Goal: Transaction & Acquisition: Subscribe to service/newsletter

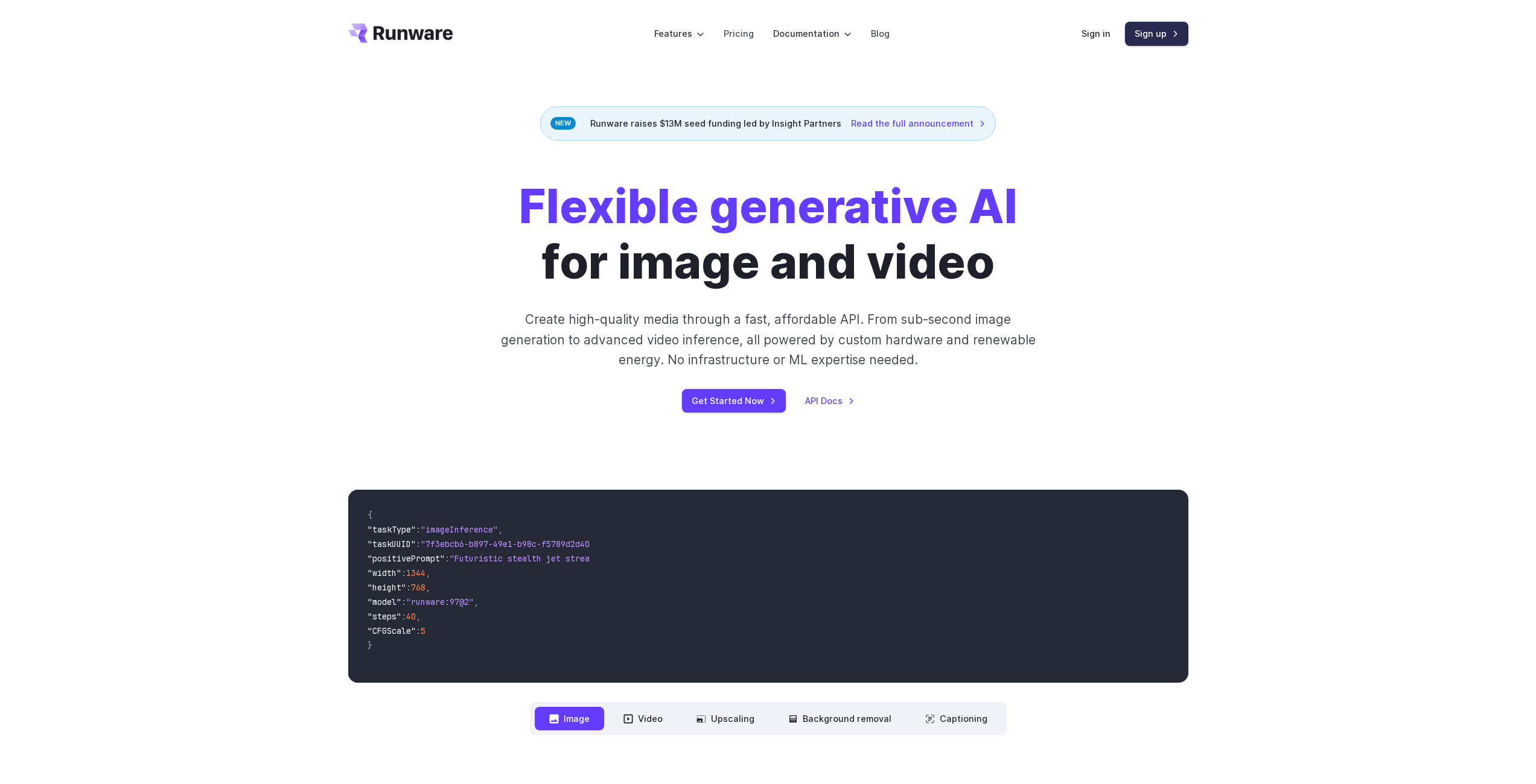
click at [1160, 33] on link "Sign up" at bounding box center [1157, 33] width 63 height 23
click at [735, 29] on link "Pricing" at bounding box center [738, 33] width 30 height 14
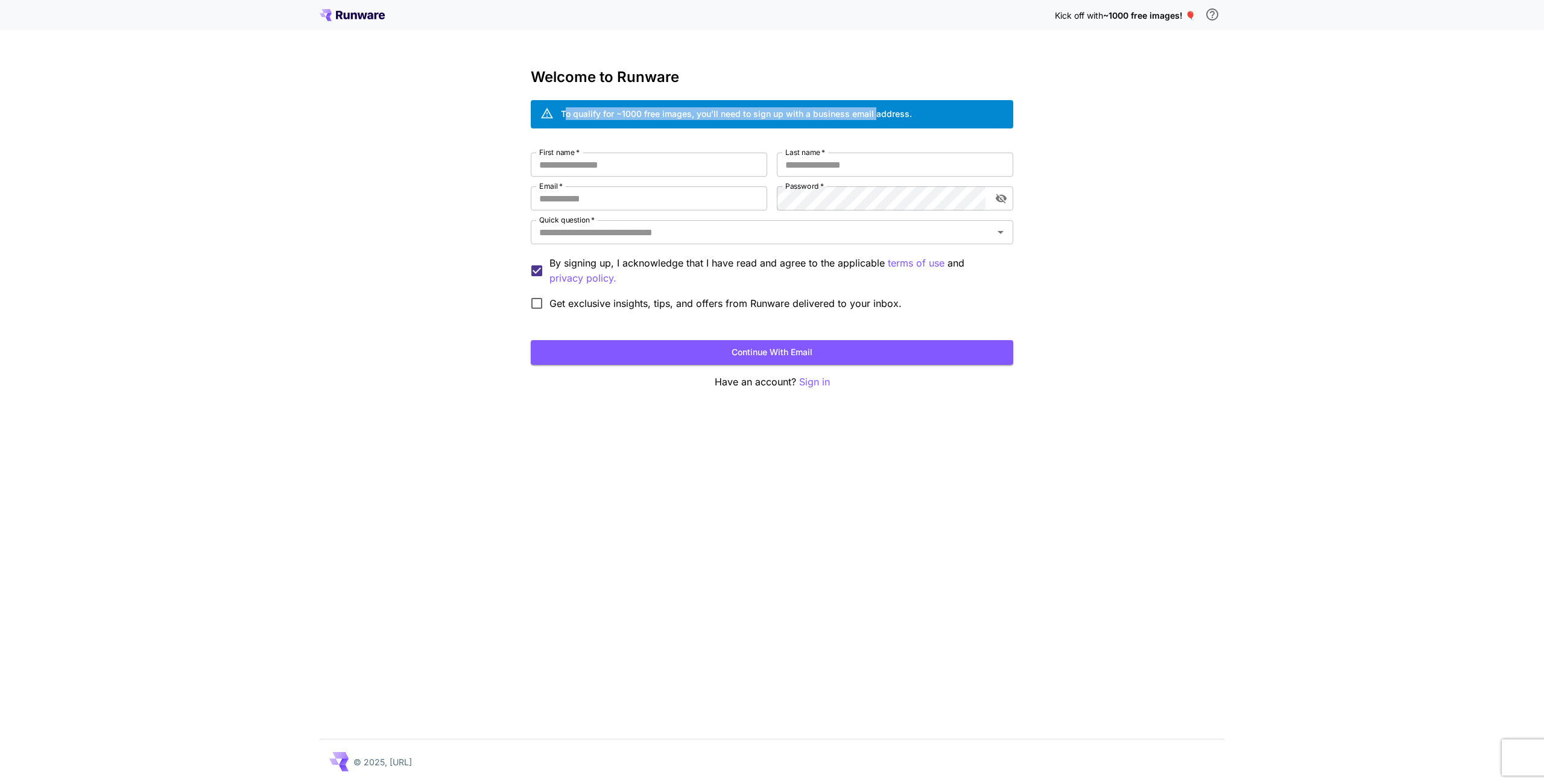
drag, startPoint x: 566, startPoint y: 110, endPoint x: 874, endPoint y: 112, distance: 308.0
click at [874, 112] on div "To qualify for ~1000 free images, you’ll need to sign up with a business email …" at bounding box center [736, 113] width 351 height 13
click at [331, 15] on icon at bounding box center [353, 15] width 65 height 12
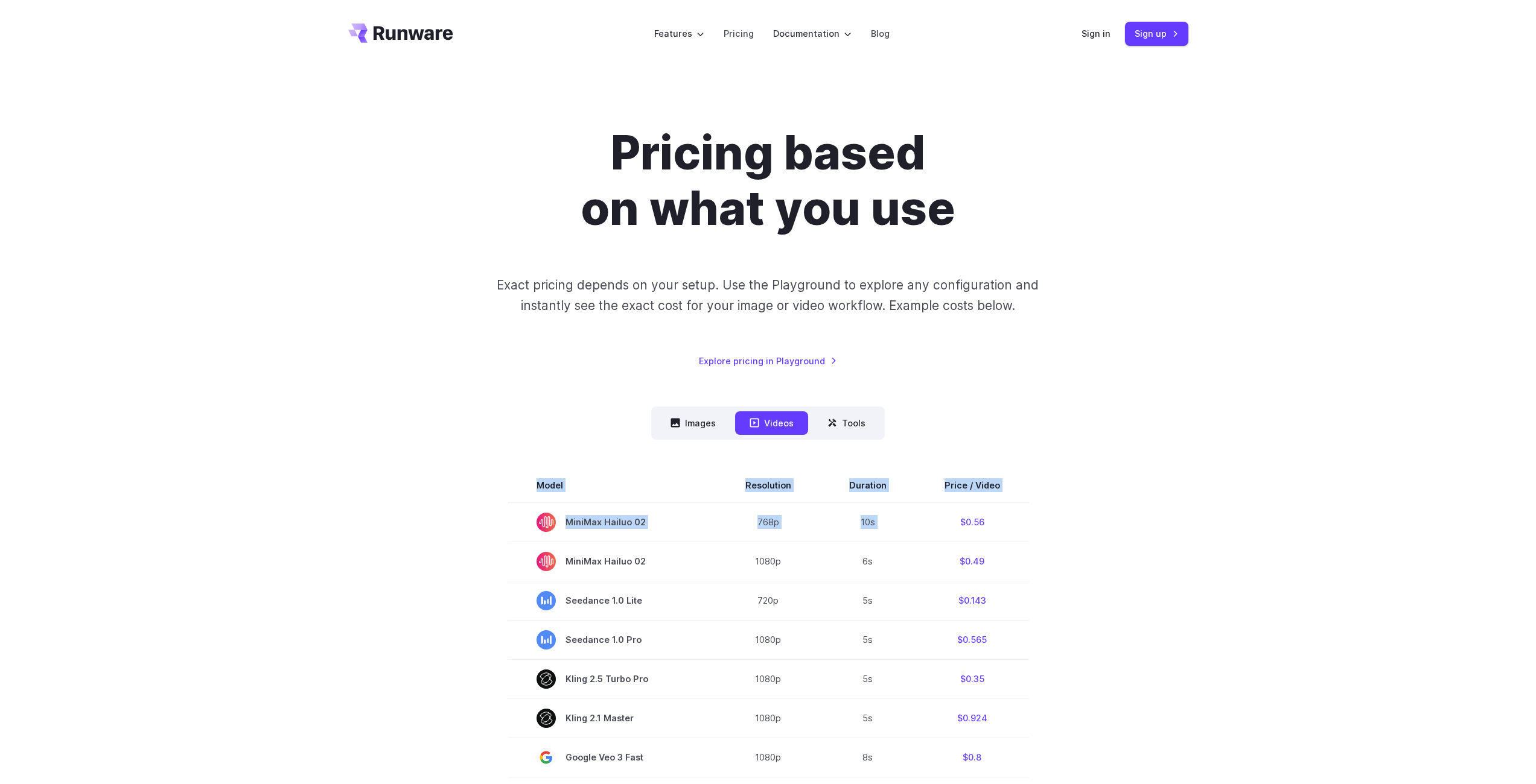
drag, startPoint x: 955, startPoint y: 517, endPoint x: 1026, endPoint y: 524, distance: 71.3
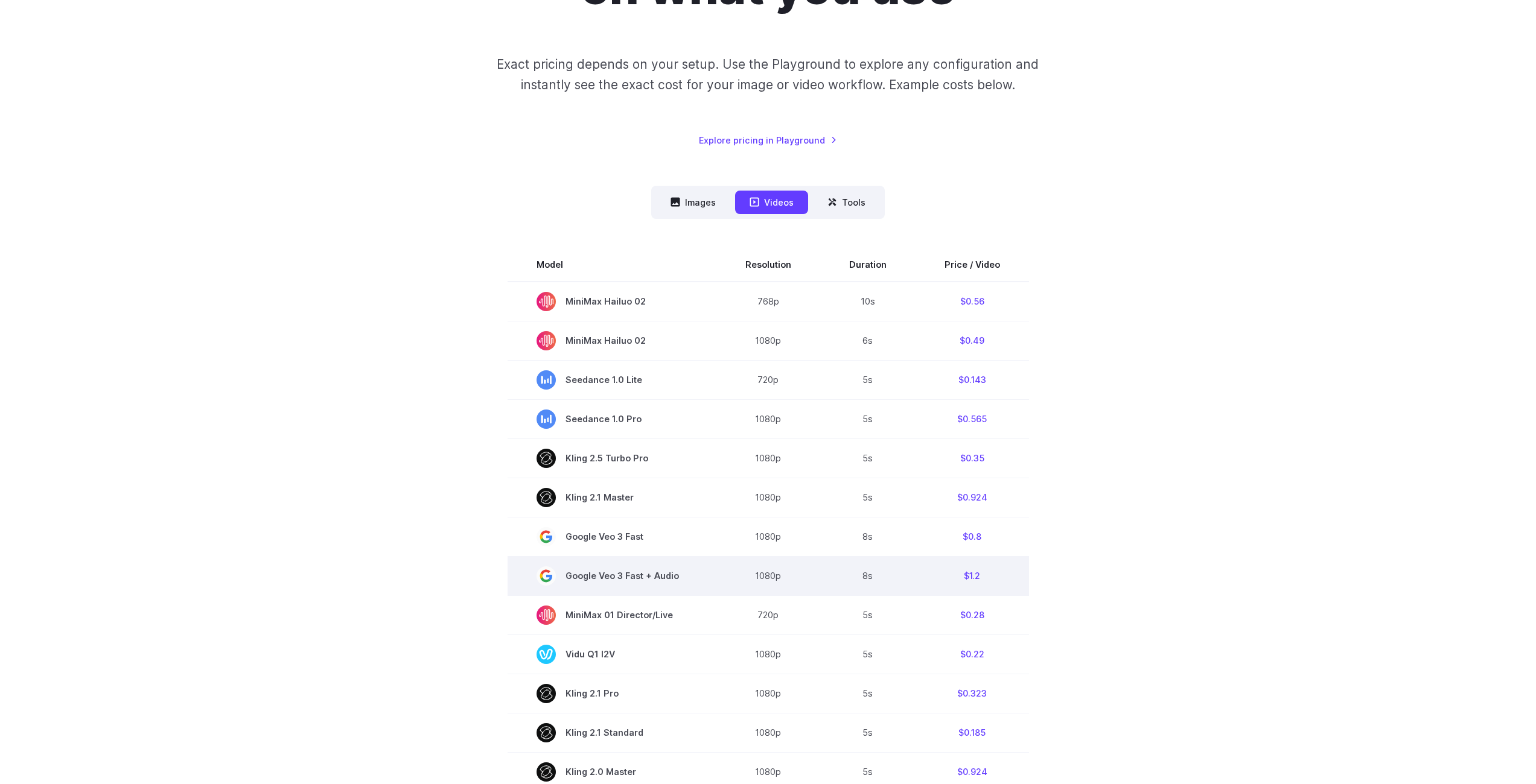
scroll to position [241, 0]
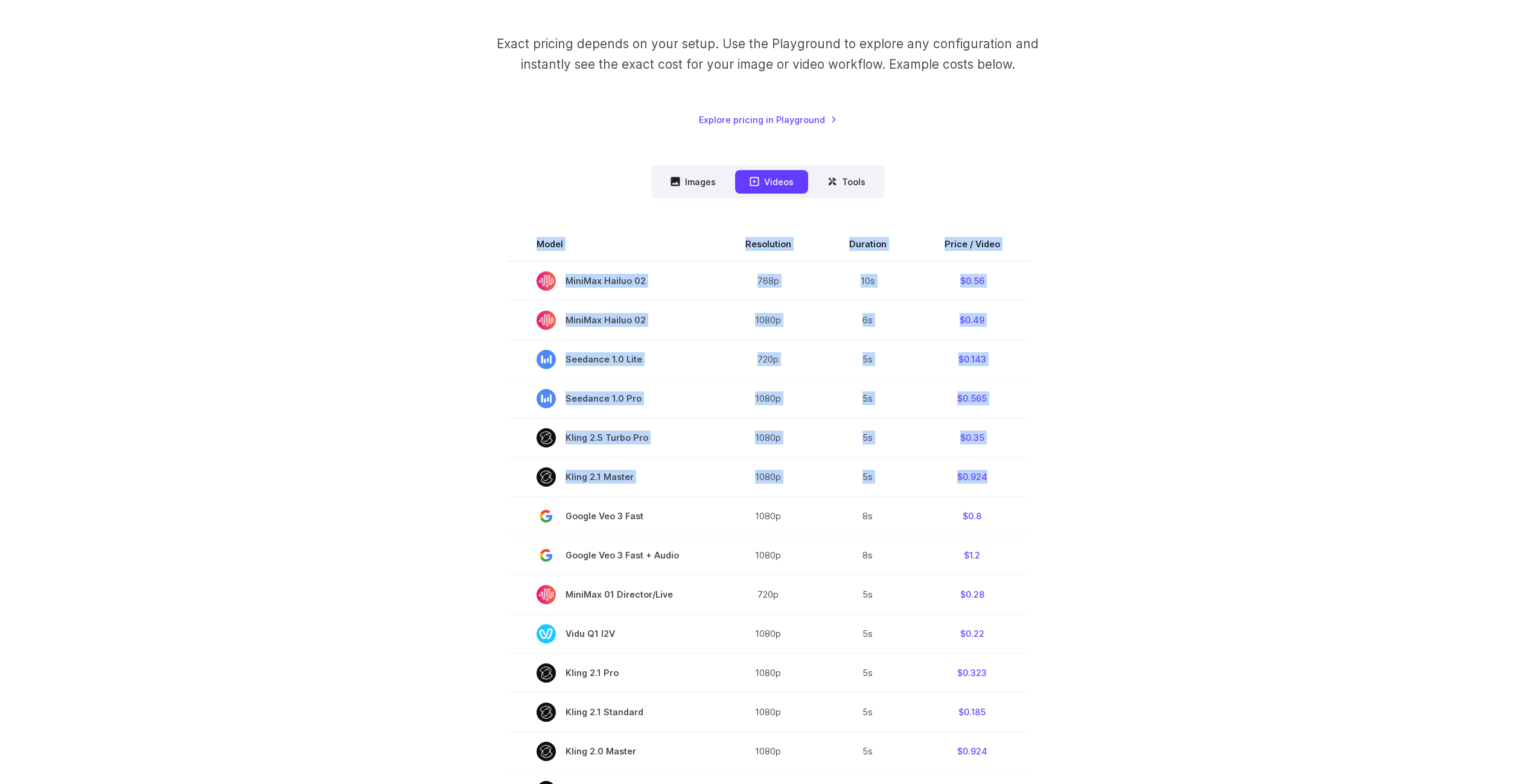
drag, startPoint x: 989, startPoint y: 474, endPoint x: 394, endPoint y: 292, distance: 622.2
click at [394, 292] on section "Model Resolution Duration Price / Video MiniMax Hailuo 02 768p 10s $0.56 MiniMa…" at bounding box center [768, 655] width 840 height 857
click at [376, 312] on section "Model Resolution Duration Price / Video MiniMax Hailuo 02 768p 10s $0.56 MiniMa…" at bounding box center [768, 655] width 840 height 857
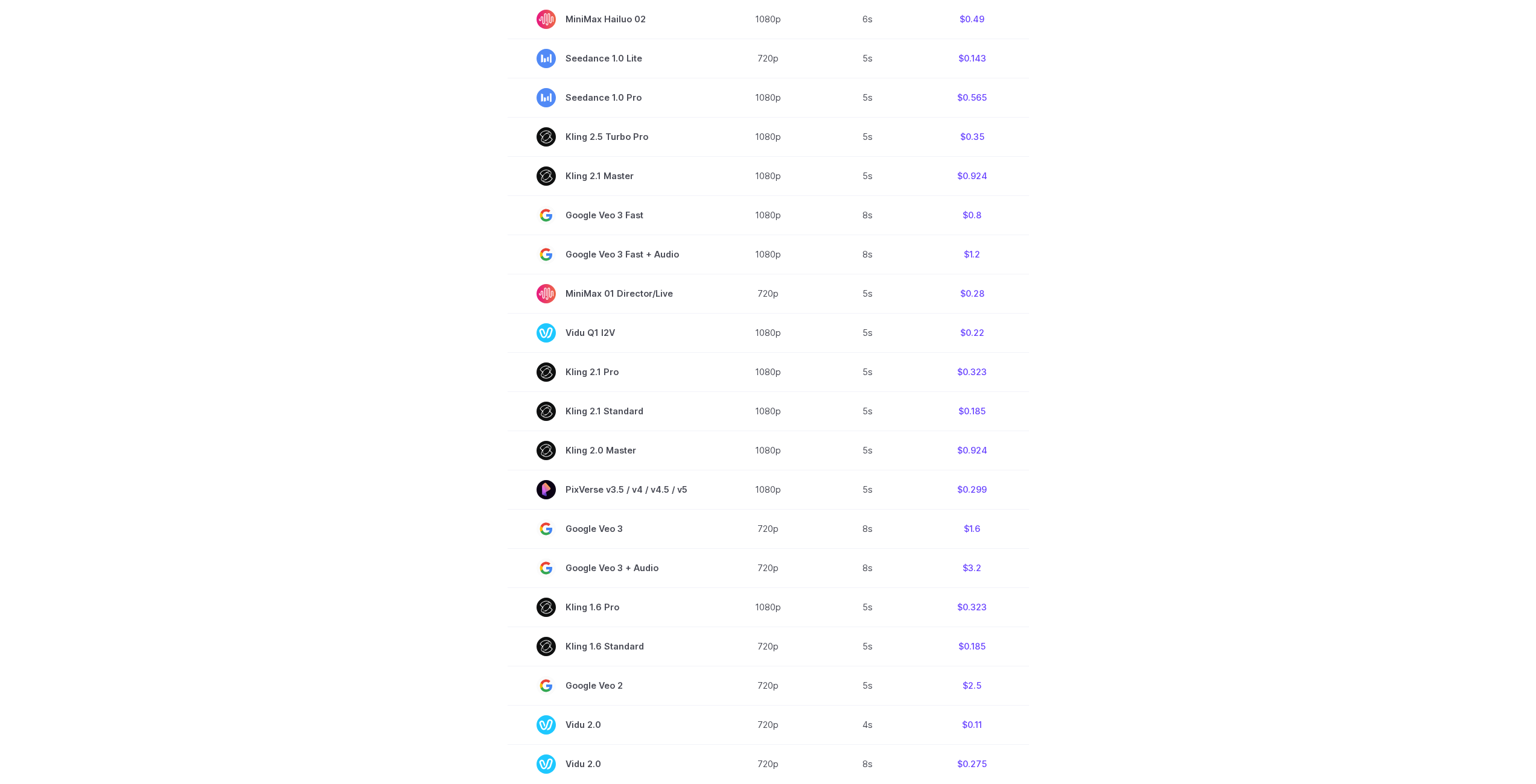
scroll to position [543, 0]
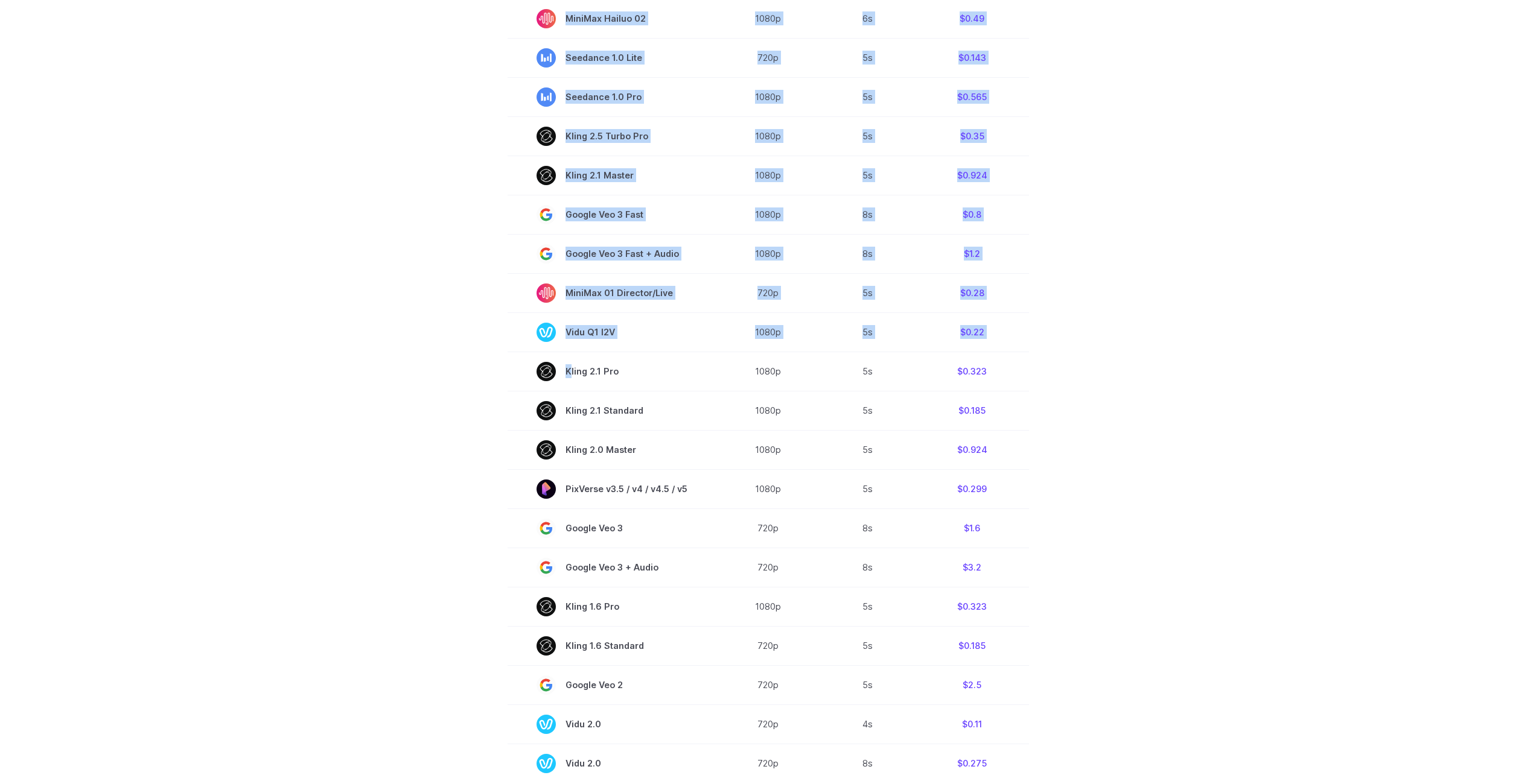
drag, startPoint x: 569, startPoint y: 370, endPoint x: 1062, endPoint y: 451, distance: 499.6
click at [1059, 451] on section "Model Resolution Duration Price / Video MiniMax Hailuo 02 768p 10s $0.56 MiniMa…" at bounding box center [768, 353] width 840 height 857
click at [1099, 453] on section "Model Resolution Duration Price / Video MiniMax Hailuo 02 768p 10s $0.56 MiniMa…" at bounding box center [768, 353] width 840 height 857
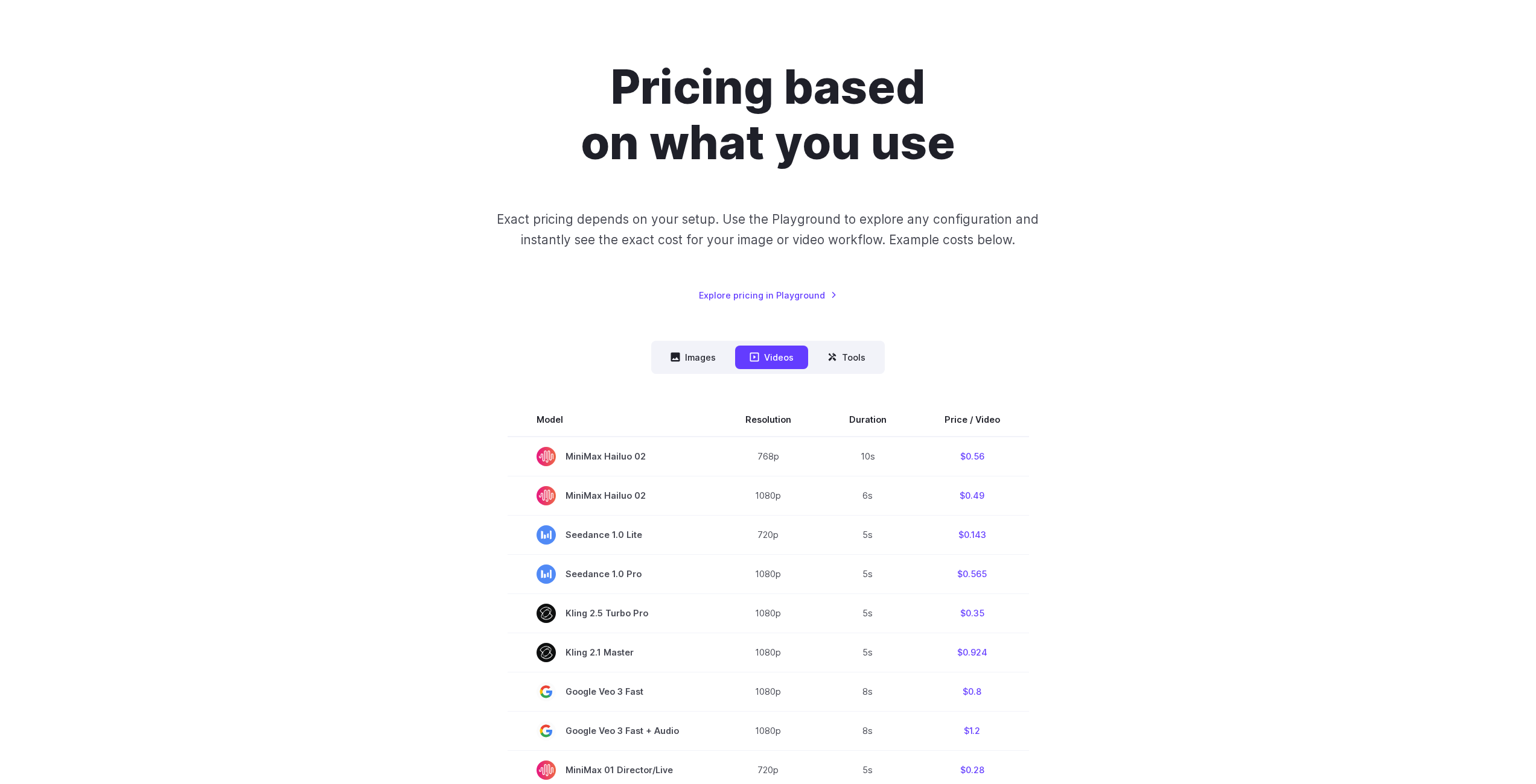
scroll to position [0, 0]
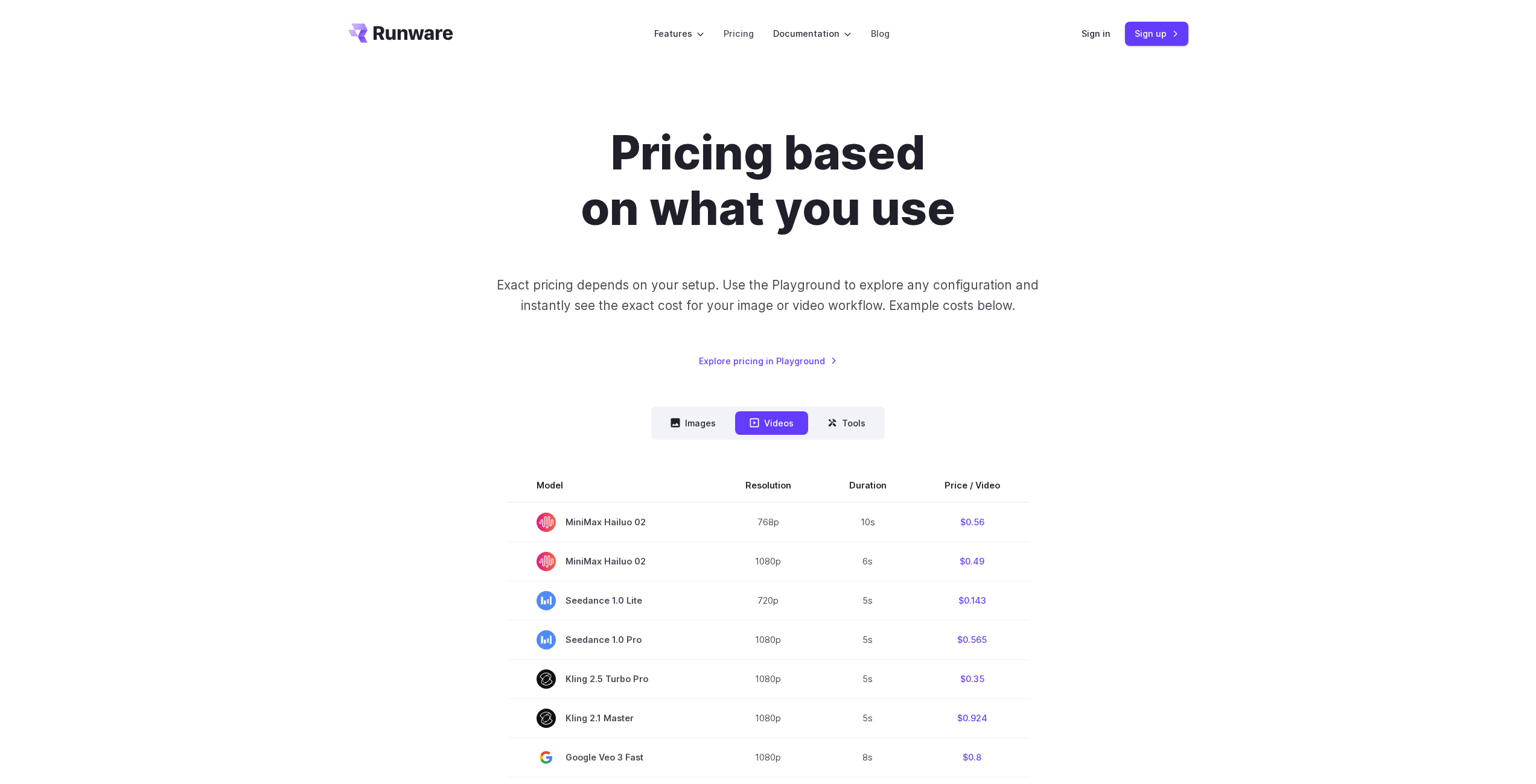
drag, startPoint x: 332, startPoint y: 35, endPoint x: 528, endPoint y: 32, distance: 196.0
click at [499, 32] on div "Features Tasks Image generation Video generation Sonic Inference Engine™ Models…" at bounding box center [768, 33] width 1536 height 68
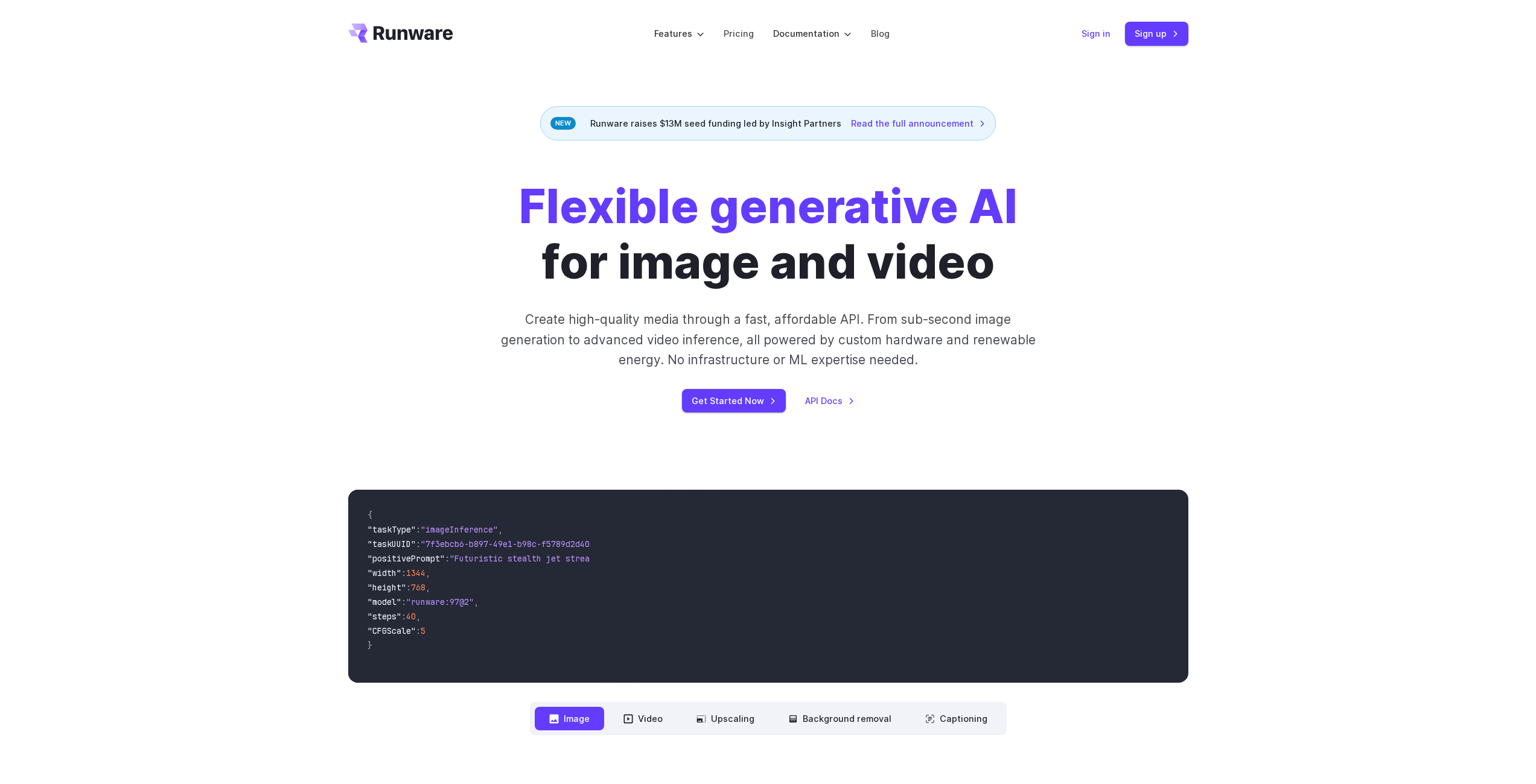
click at [1092, 35] on link "Sign in" at bounding box center [1096, 33] width 29 height 14
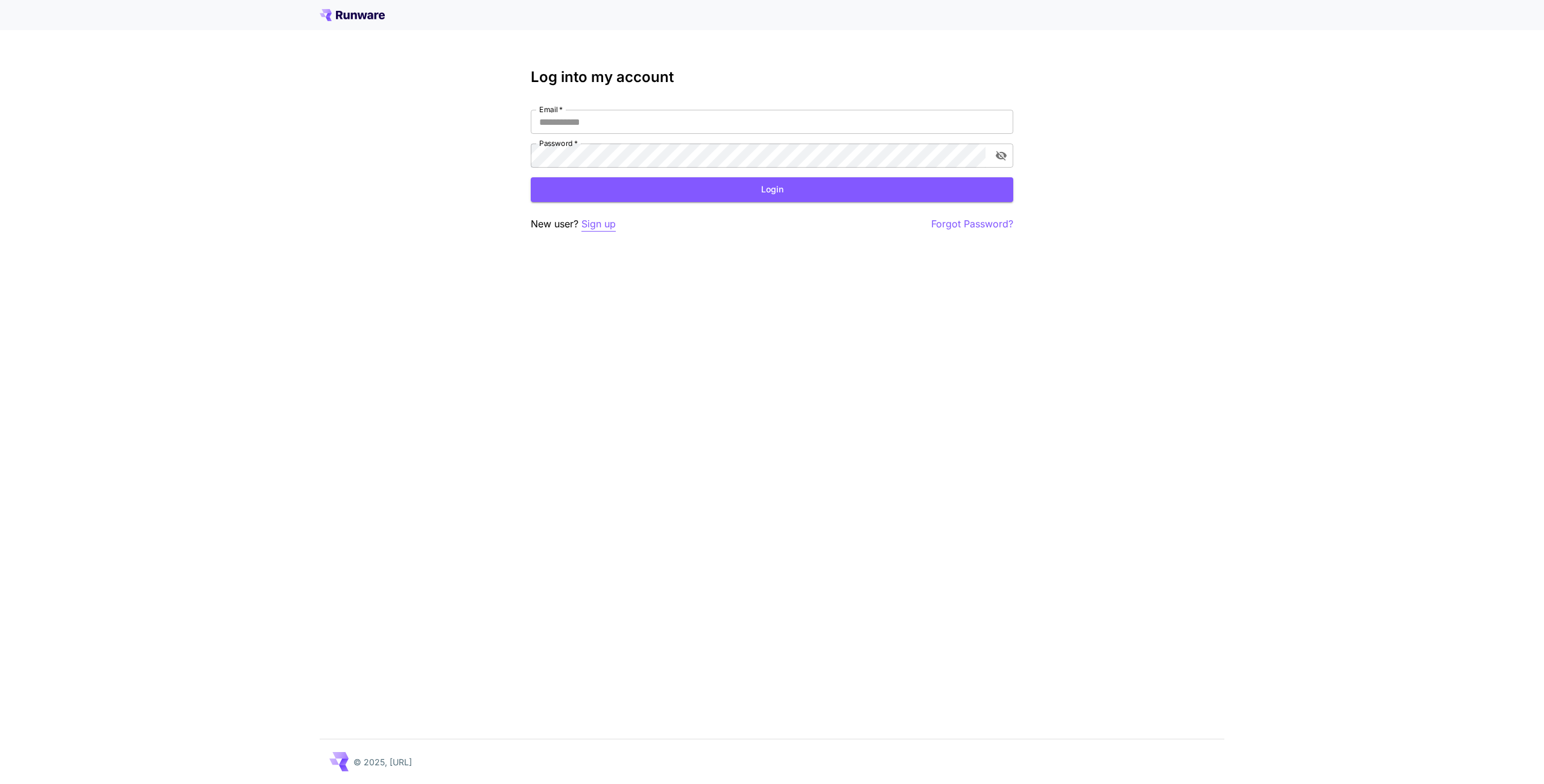
click at [604, 225] on p "Sign up" at bounding box center [599, 224] width 34 height 15
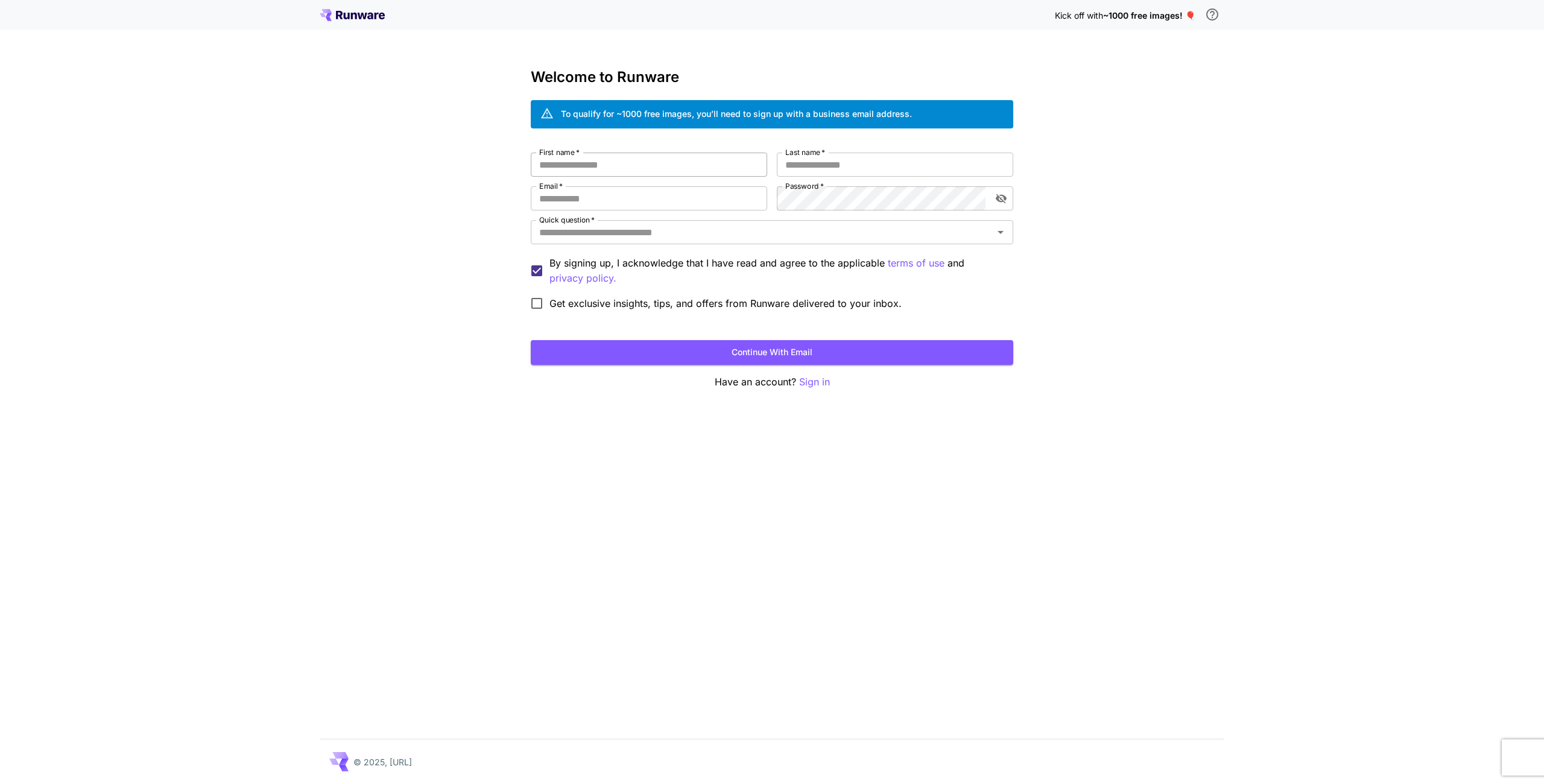
click at [603, 170] on input "First name   *" at bounding box center [649, 165] width 237 height 24
type input "*"
type input "*****"
type input "*******"
click at [578, 201] on input "Email   *" at bounding box center [649, 198] width 237 height 24
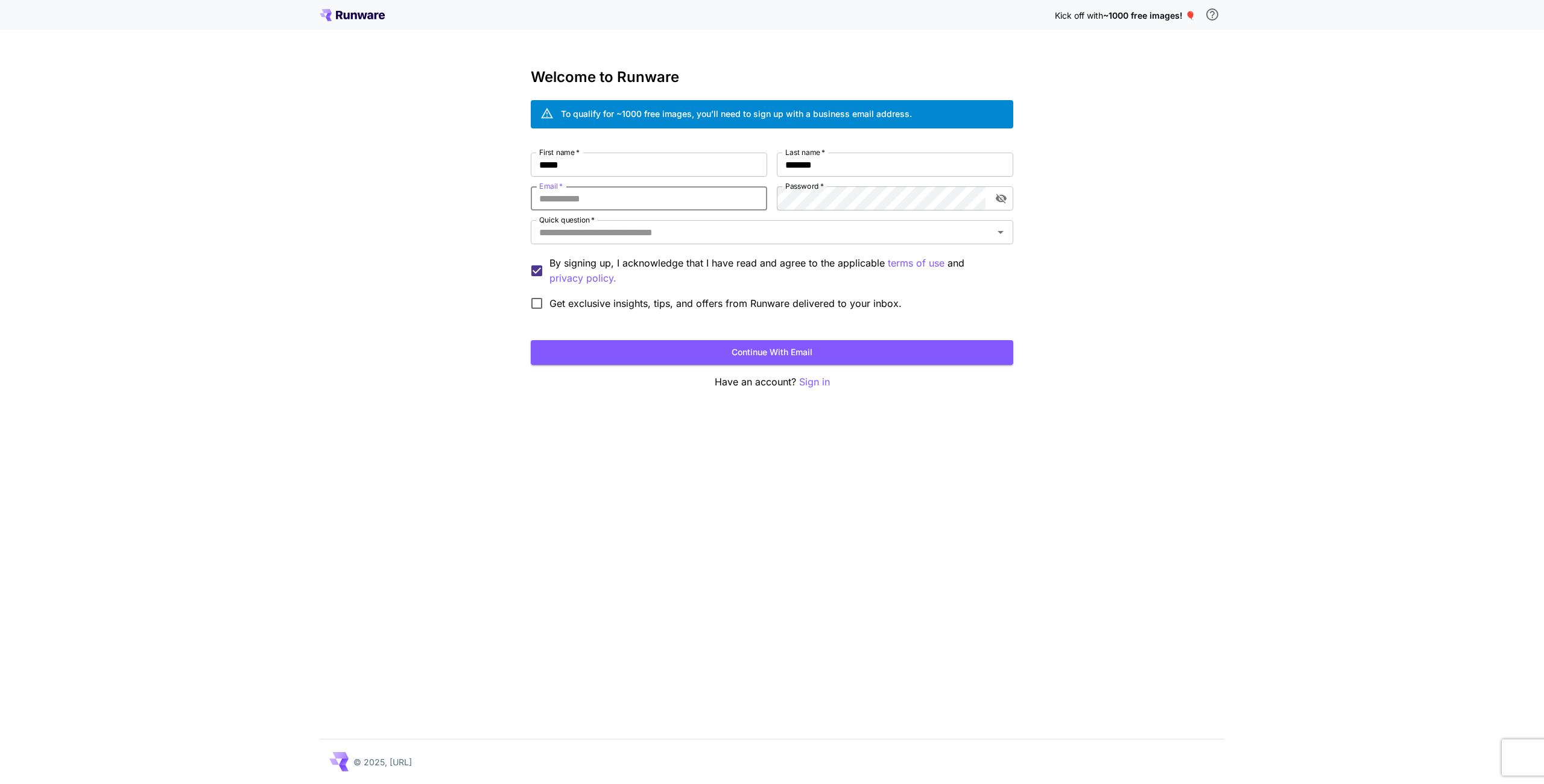
type input "**********"
click at [657, 235] on input "Quick question   *" at bounding box center [762, 232] width 455 height 17
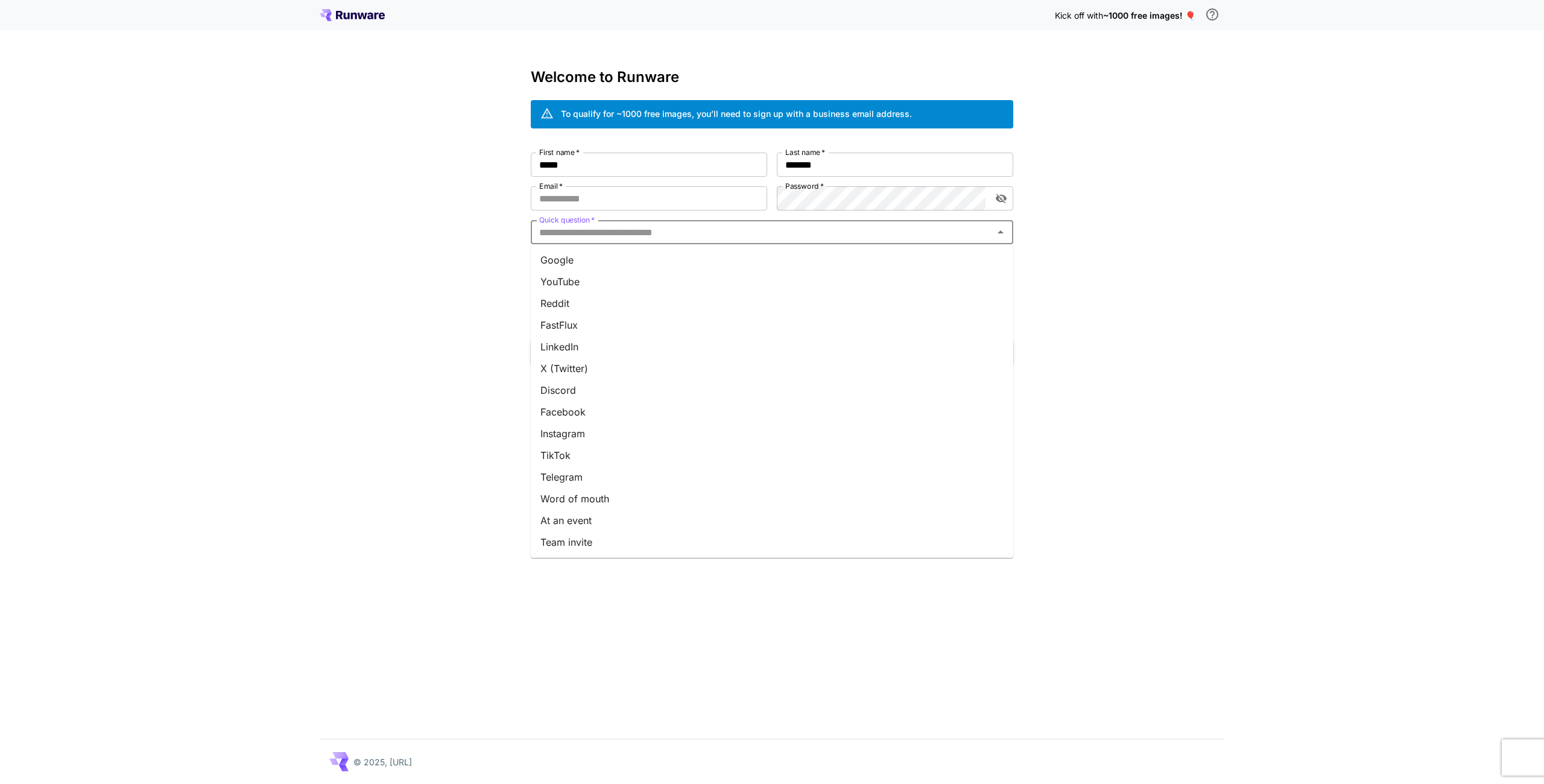
click at [630, 258] on li "Google" at bounding box center [772, 259] width 483 height 21
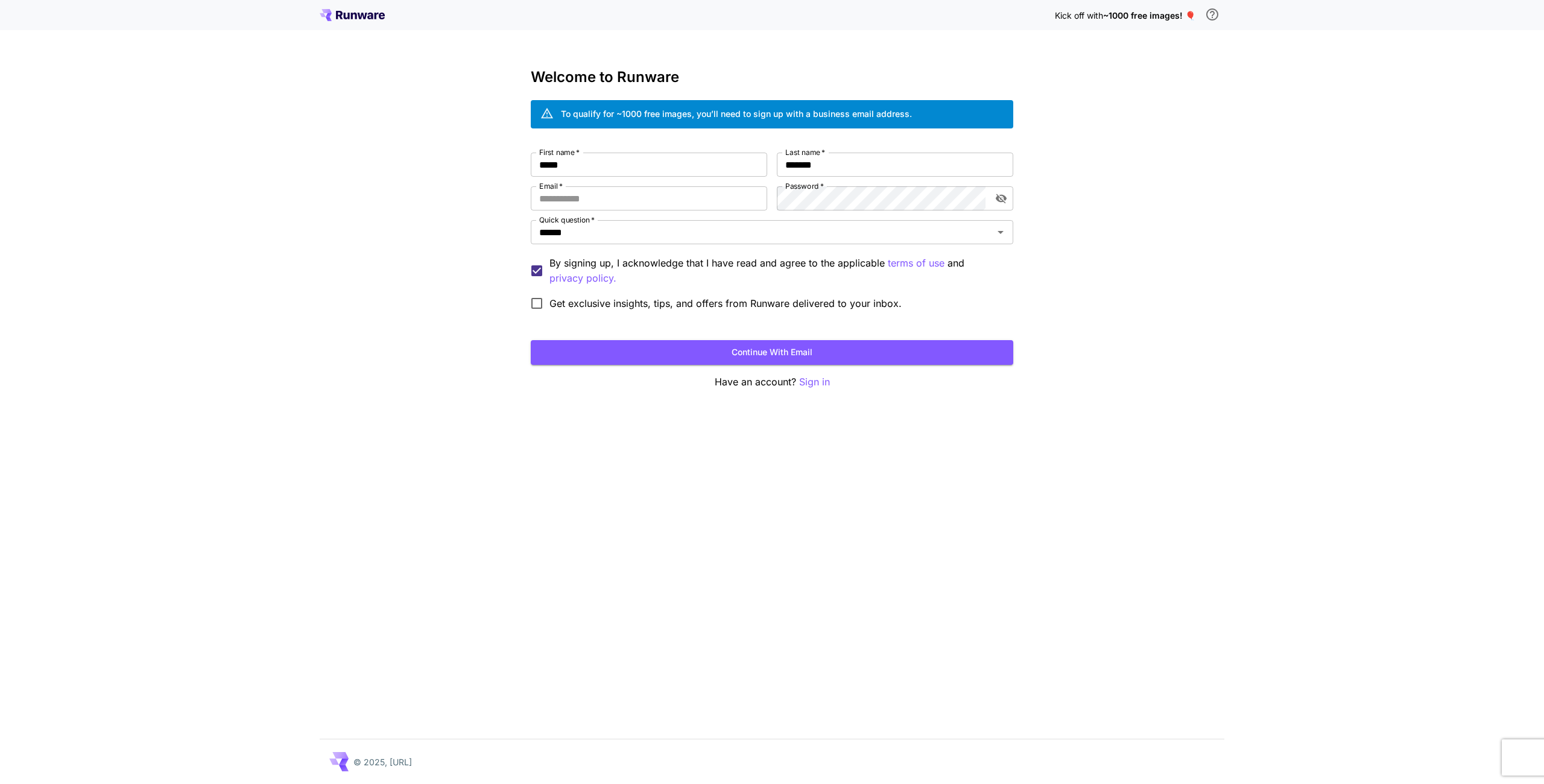
click at [434, 271] on div "Kick off with ~1000 free images! 🎈 Welcome to Runware To qualify for ~1000 free…" at bounding box center [772, 392] width 1544 height 784
click at [575, 188] on input "Email   *" at bounding box center [649, 198] width 237 height 24
type input "**********"
click at [1238, 339] on div "**********" at bounding box center [772, 392] width 1544 height 784
click at [874, 351] on button "Continue with email" at bounding box center [772, 353] width 483 height 25
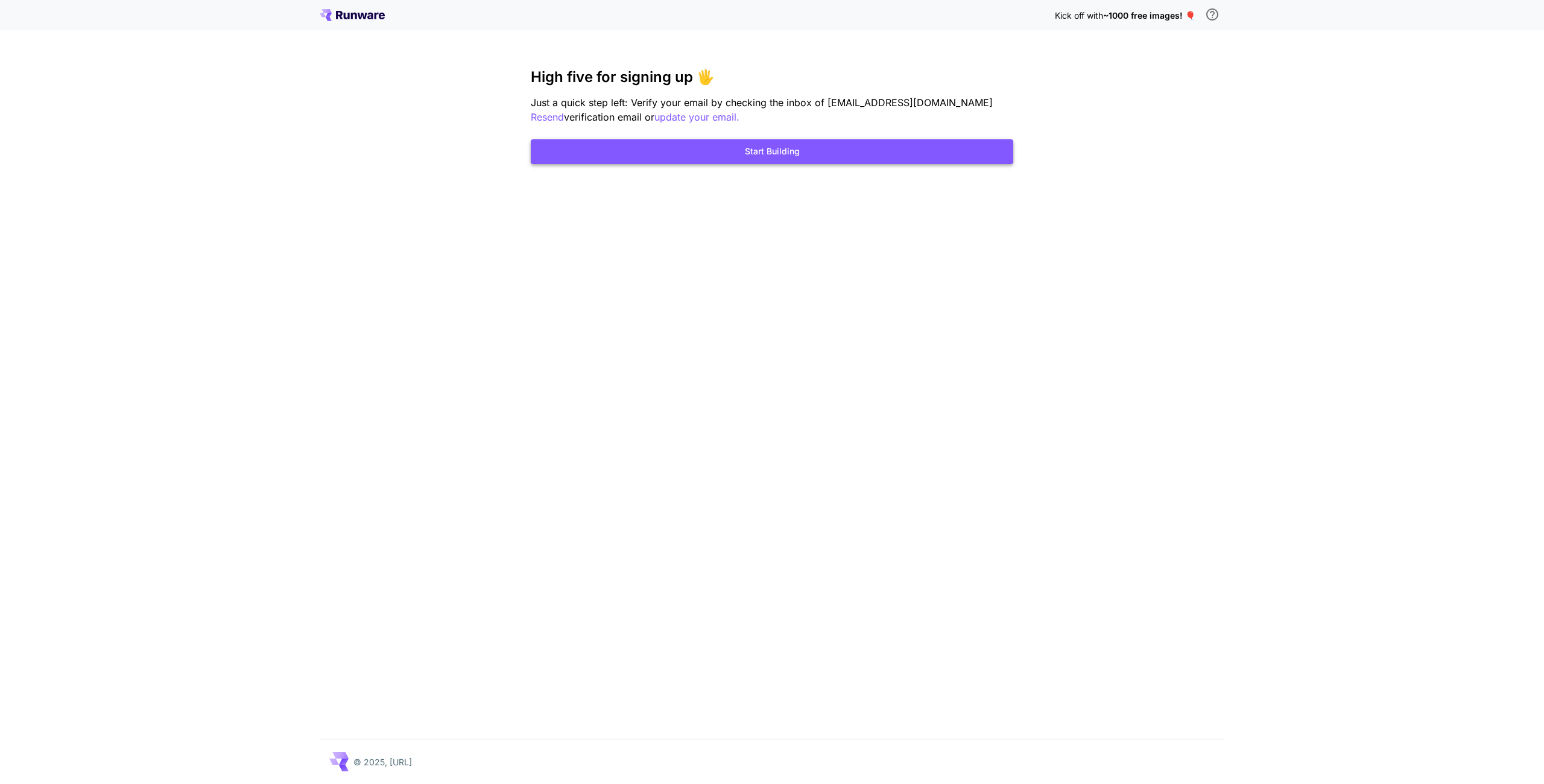
click at [794, 154] on button "Start Building" at bounding box center [772, 151] width 483 height 25
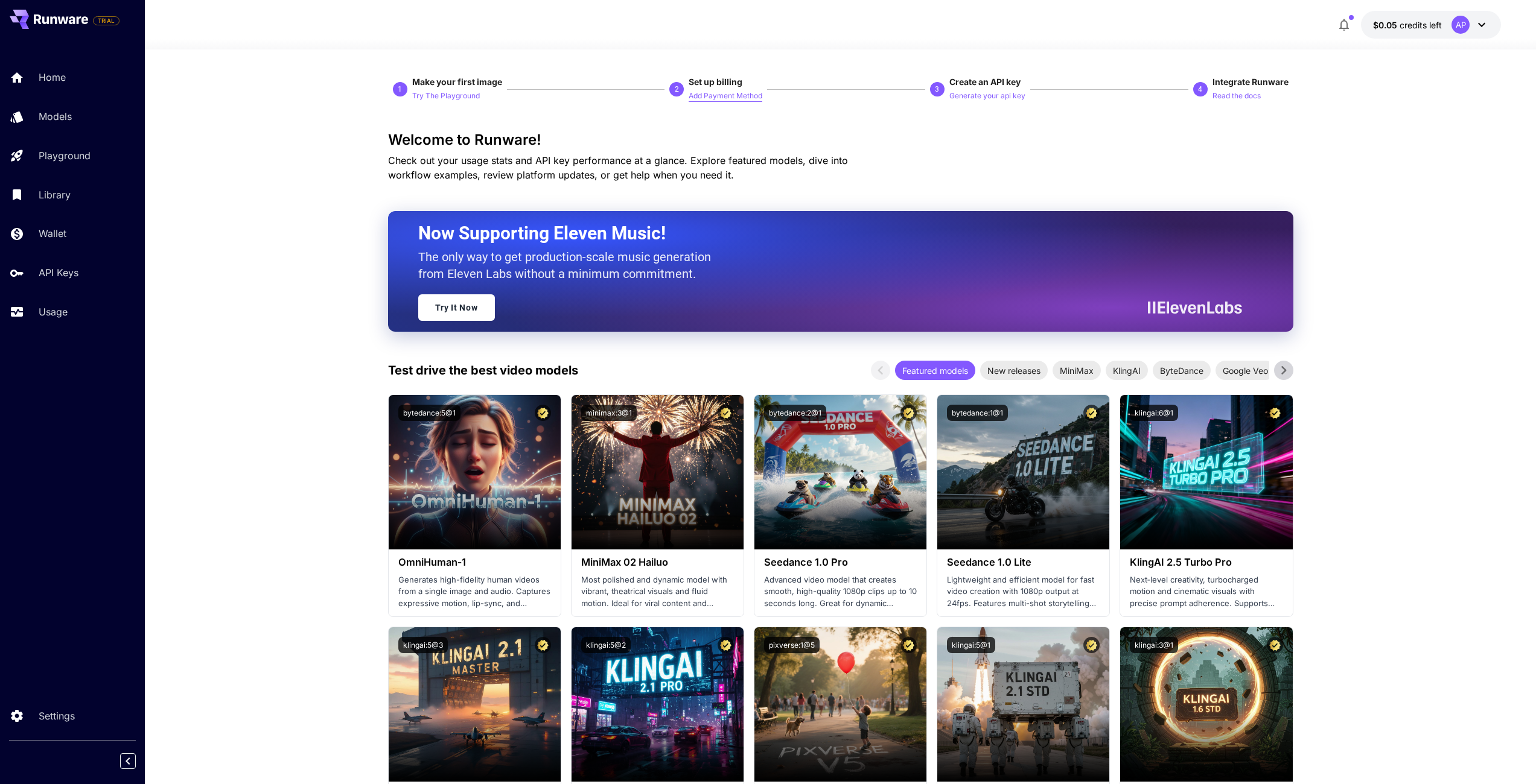
click at [733, 98] on p "Add Payment Method" at bounding box center [725, 95] width 74 height 11
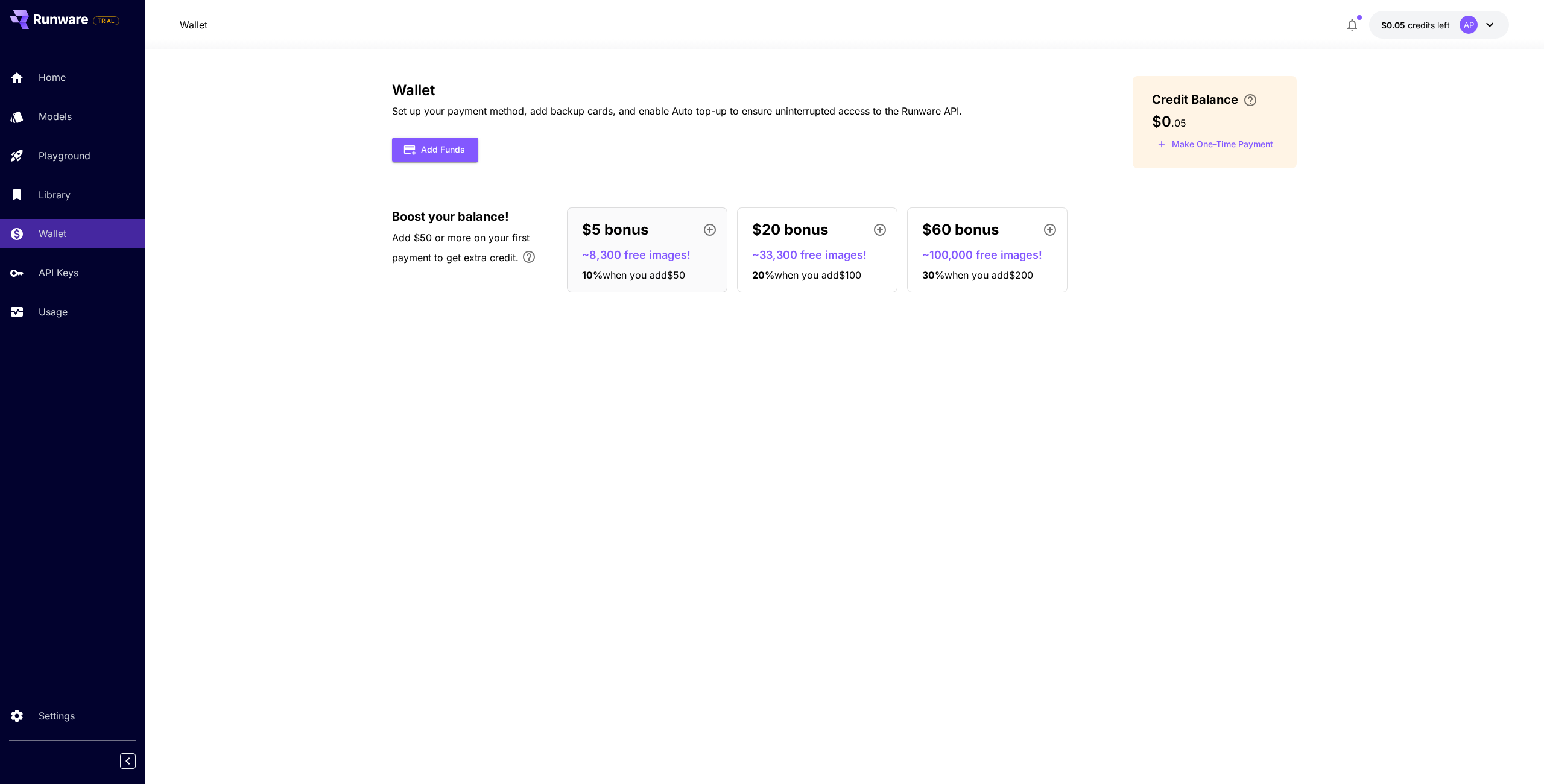
click at [747, 431] on div "Wallet Set up your payment method, add backup cards, and enable Auto top-up to …" at bounding box center [844, 417] width 905 height 682
click at [447, 154] on button "Add Funds" at bounding box center [435, 149] width 87 height 25
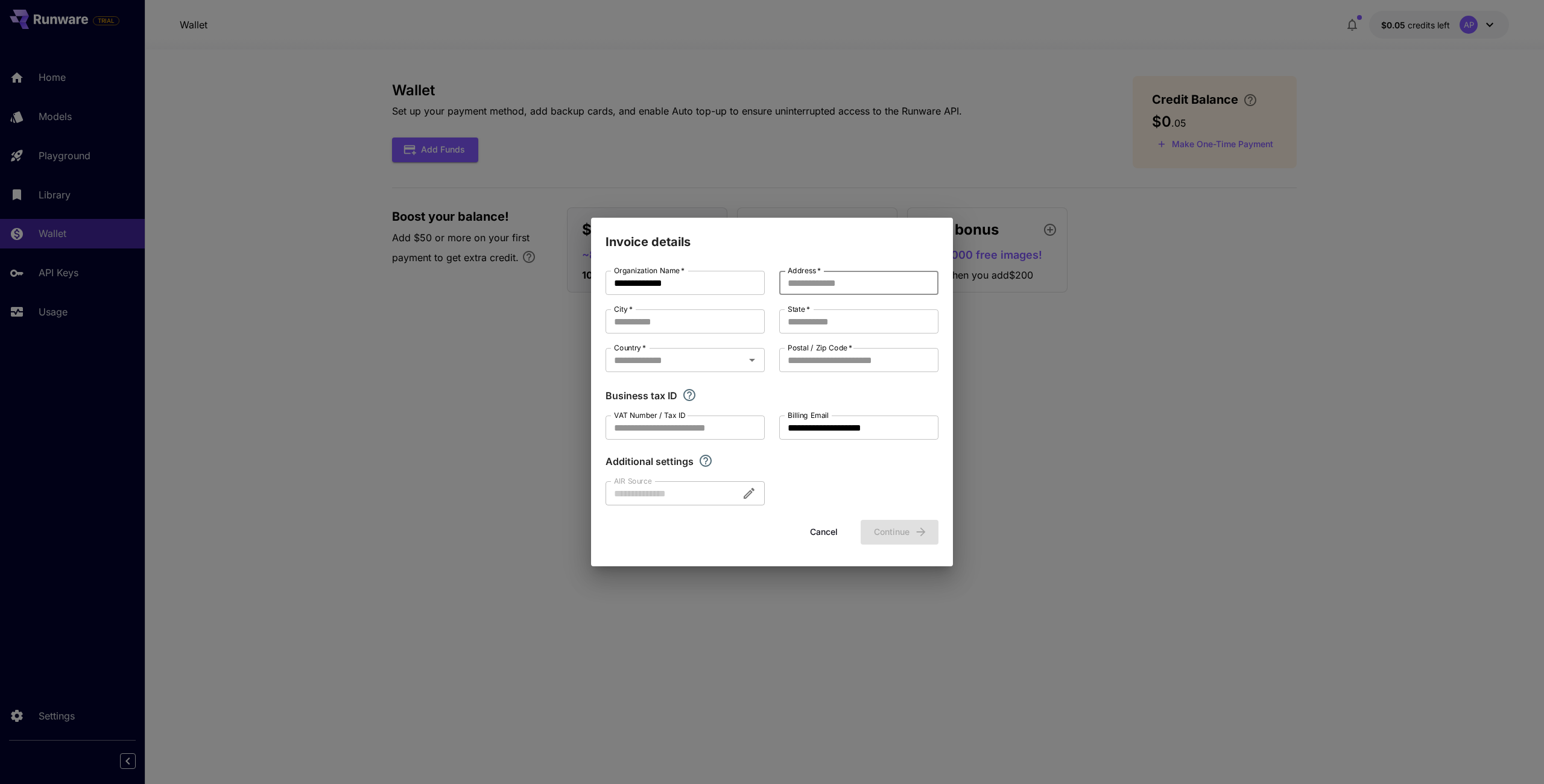
click at [844, 281] on input "Address   *" at bounding box center [859, 283] width 160 height 24
click at [833, 323] on input "State   *" at bounding box center [859, 322] width 160 height 24
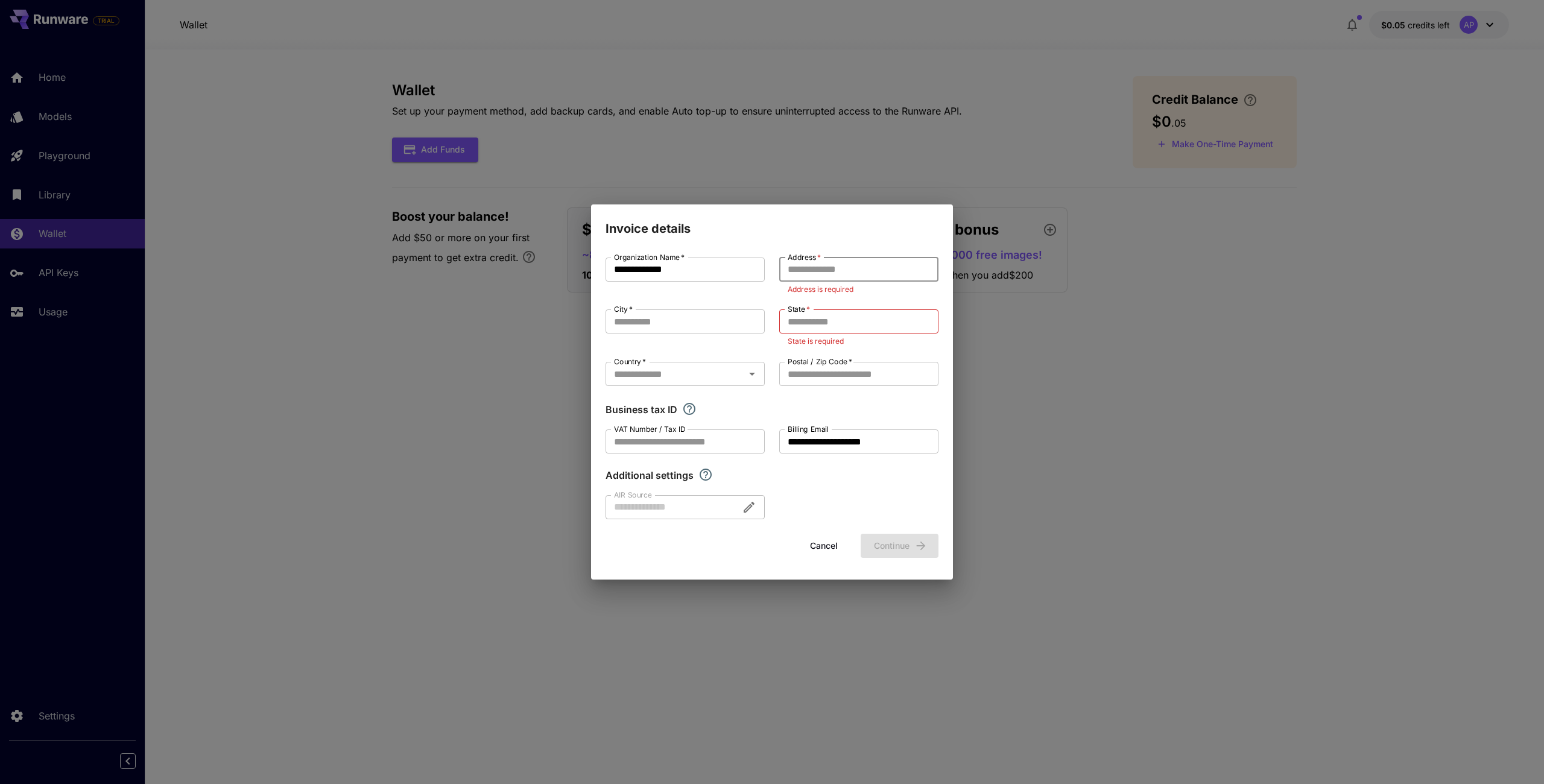
click at [839, 281] on div "Address   * Address   * Address is required" at bounding box center [859, 276] width 160 height 38
drag, startPoint x: 835, startPoint y: 373, endPoint x: 783, endPoint y: 373, distance: 52.0
click at [834, 373] on input "Postal / Zip Code   *" at bounding box center [859, 374] width 160 height 24
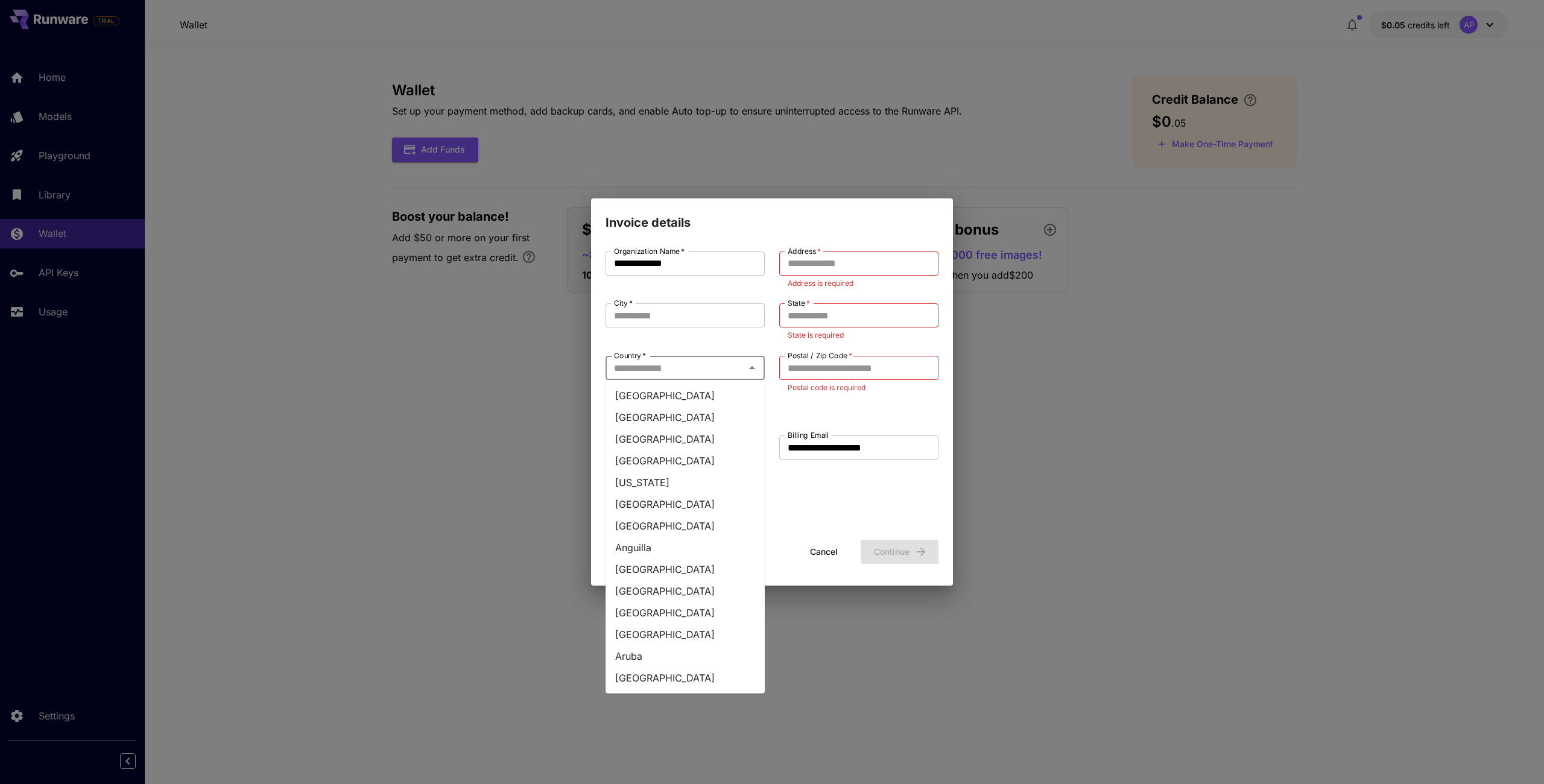
click at [723, 379] on div "Country   *" at bounding box center [685, 368] width 160 height 24
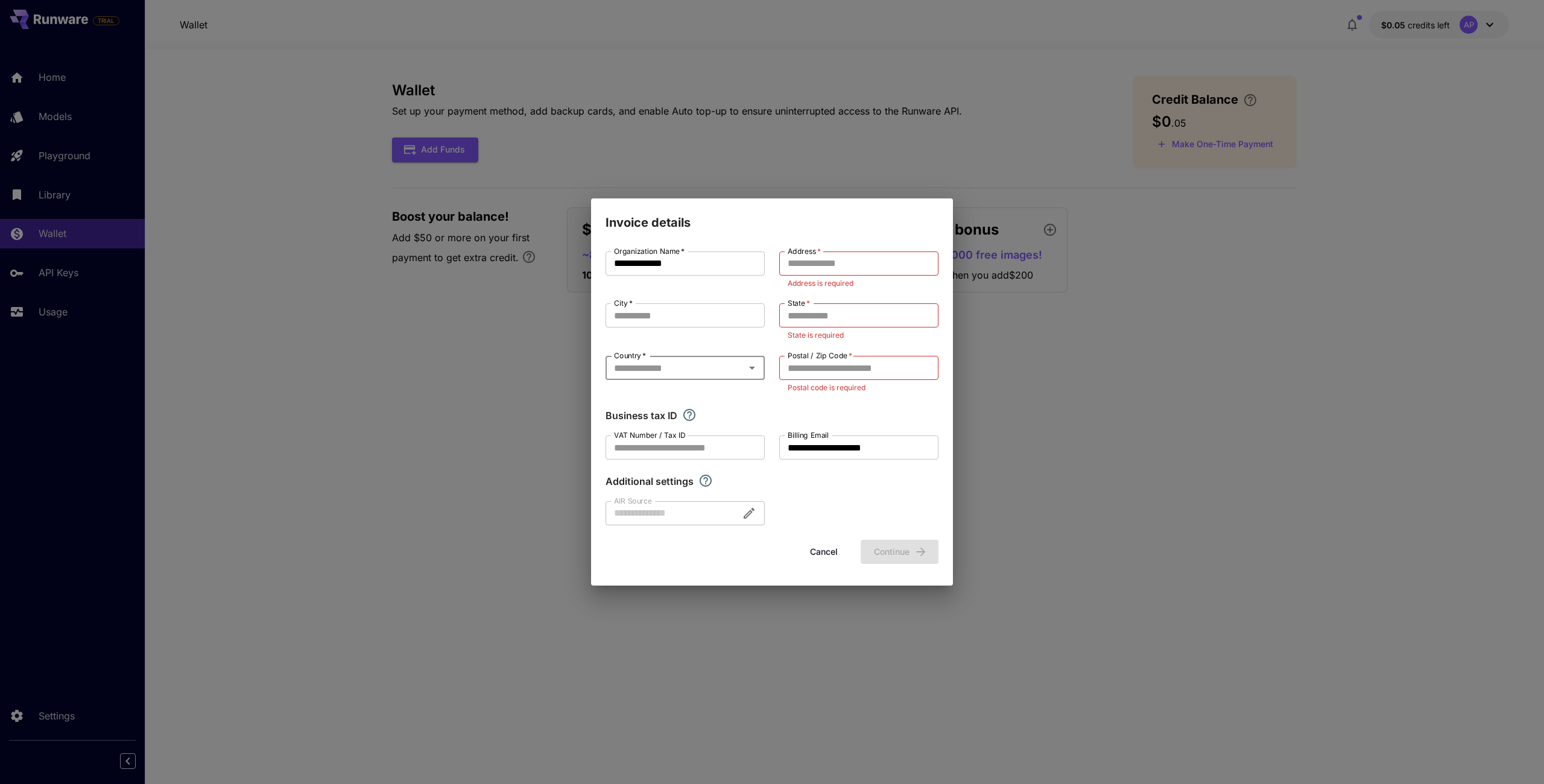
click at [692, 363] on input "Country   *" at bounding box center [675, 368] width 132 height 17
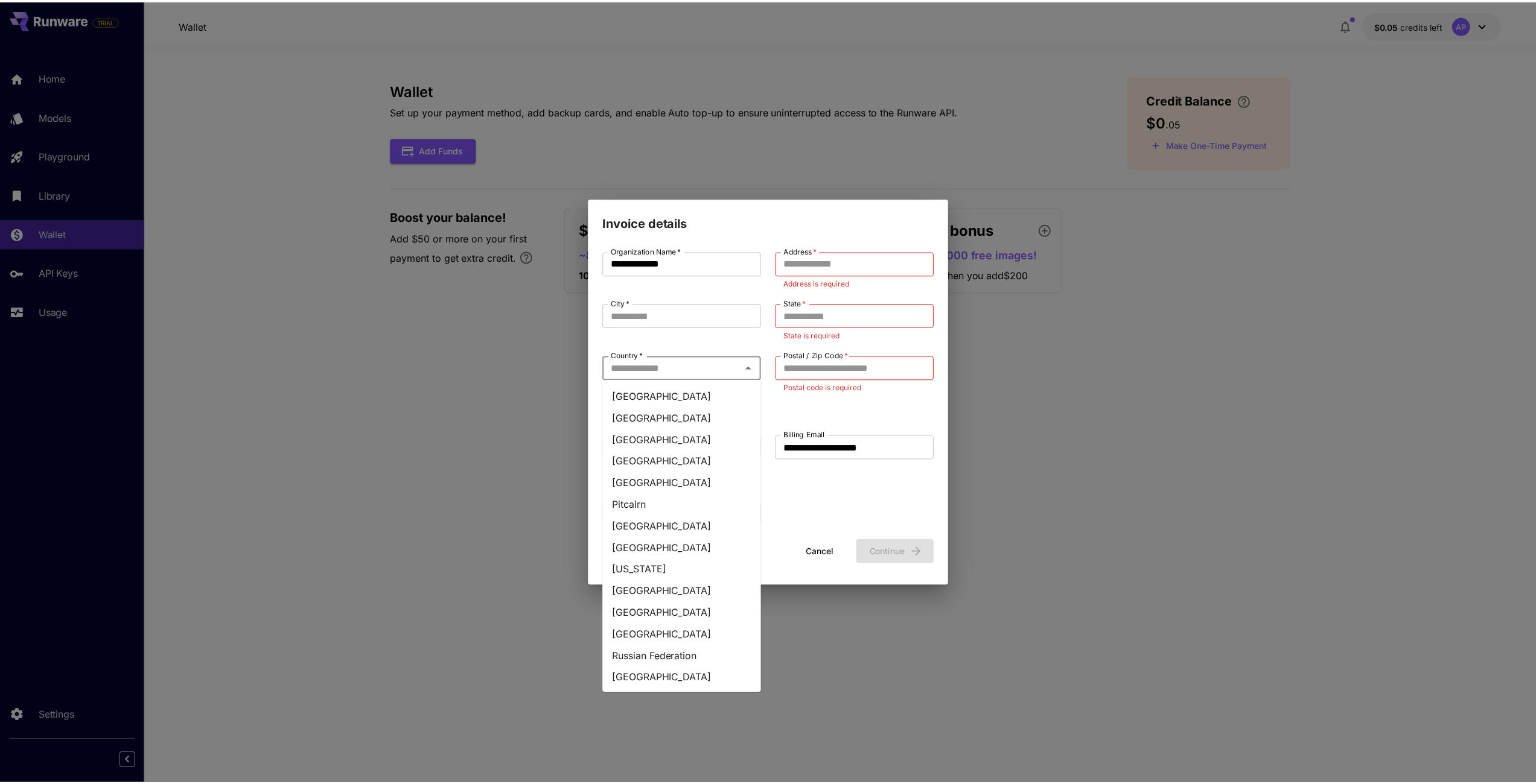
scroll to position [3935, 0]
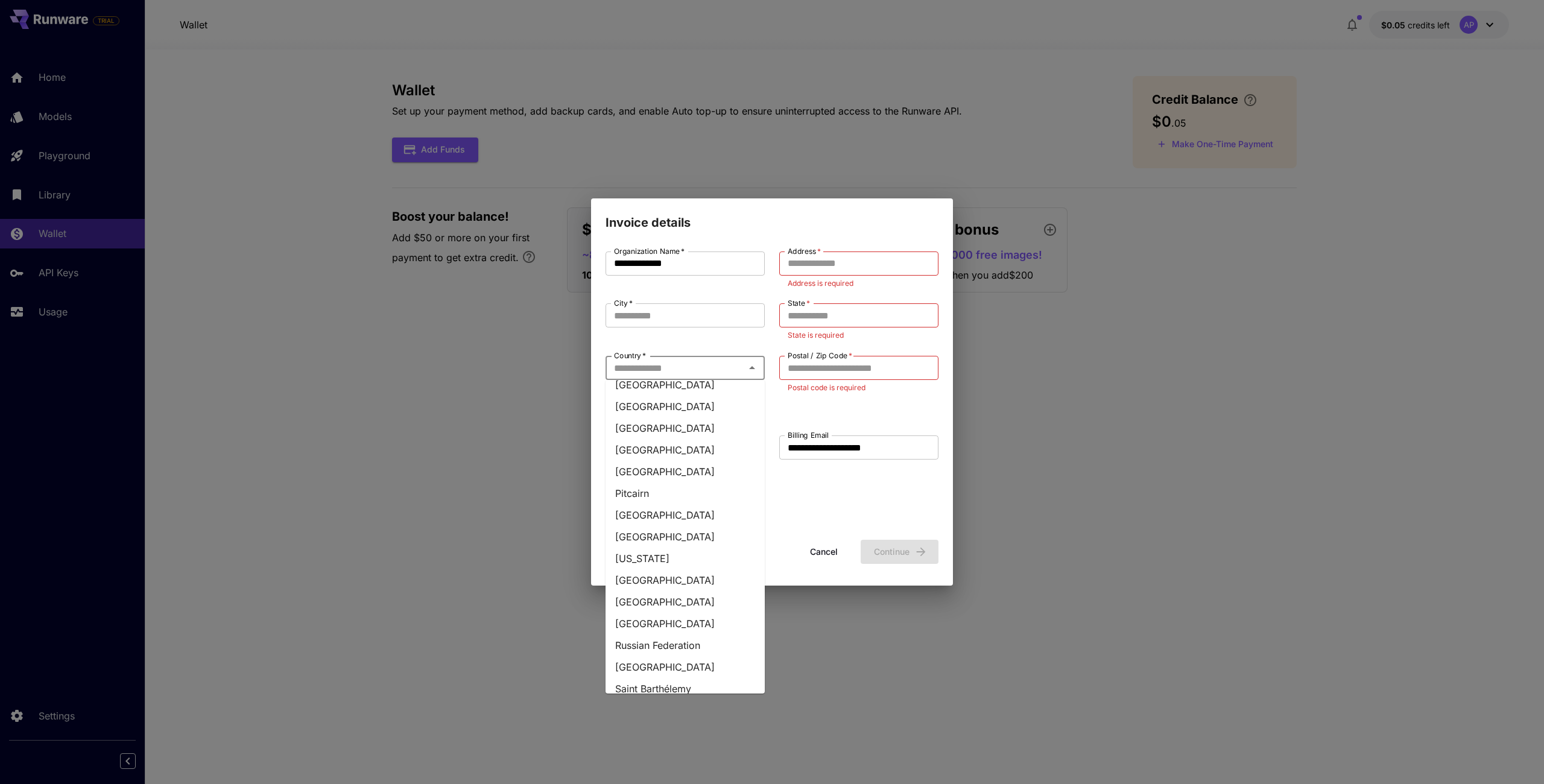
click at [715, 635] on li "Russian Federation" at bounding box center [685, 645] width 160 height 21
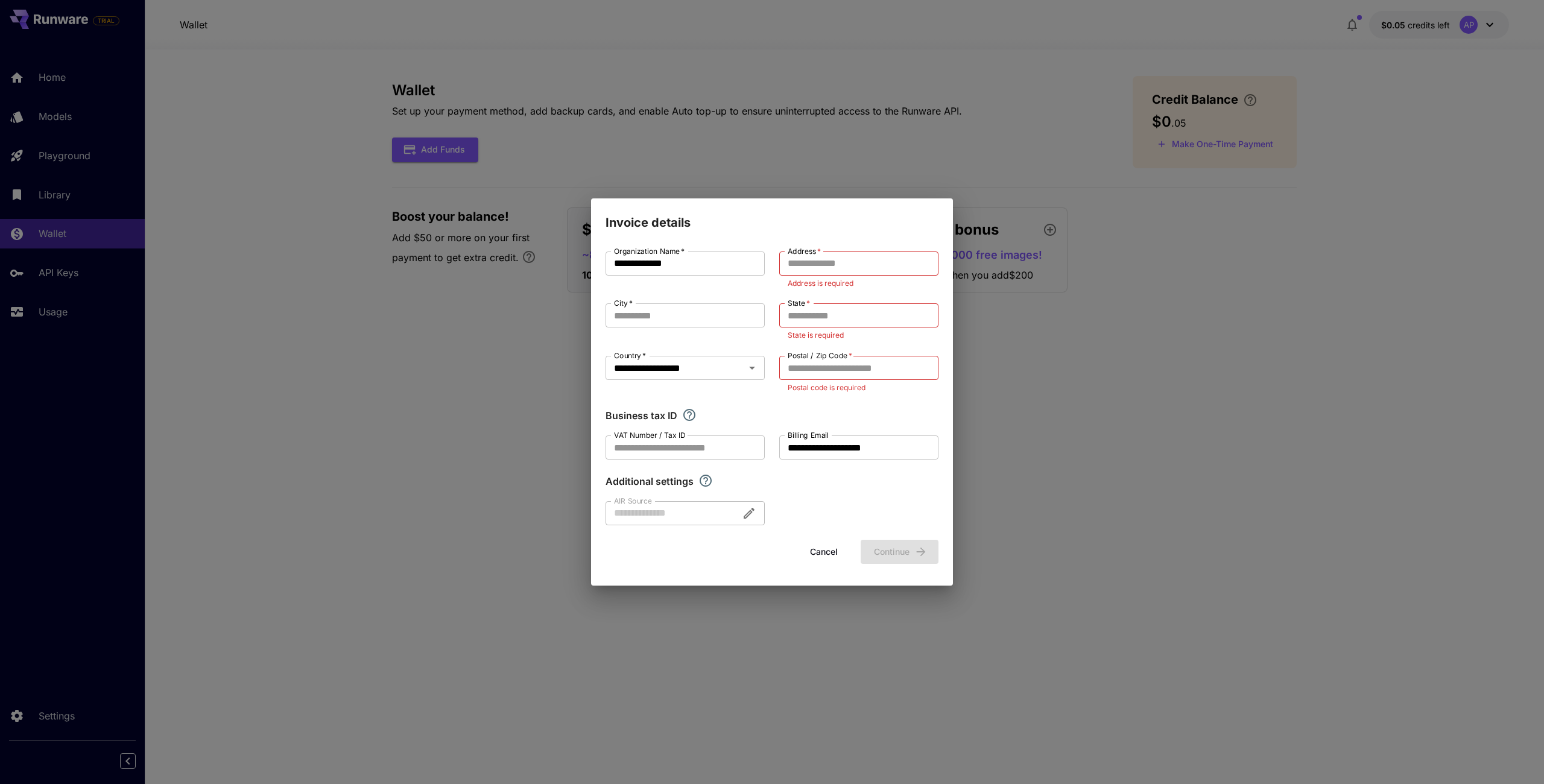
click at [830, 509] on div "**********" at bounding box center [772, 388] width 333 height 274
click at [654, 304] on input "City   *" at bounding box center [685, 316] width 160 height 24
type input "****"
click at [879, 265] on input "Address   *" at bounding box center [859, 263] width 160 height 24
type input "*"
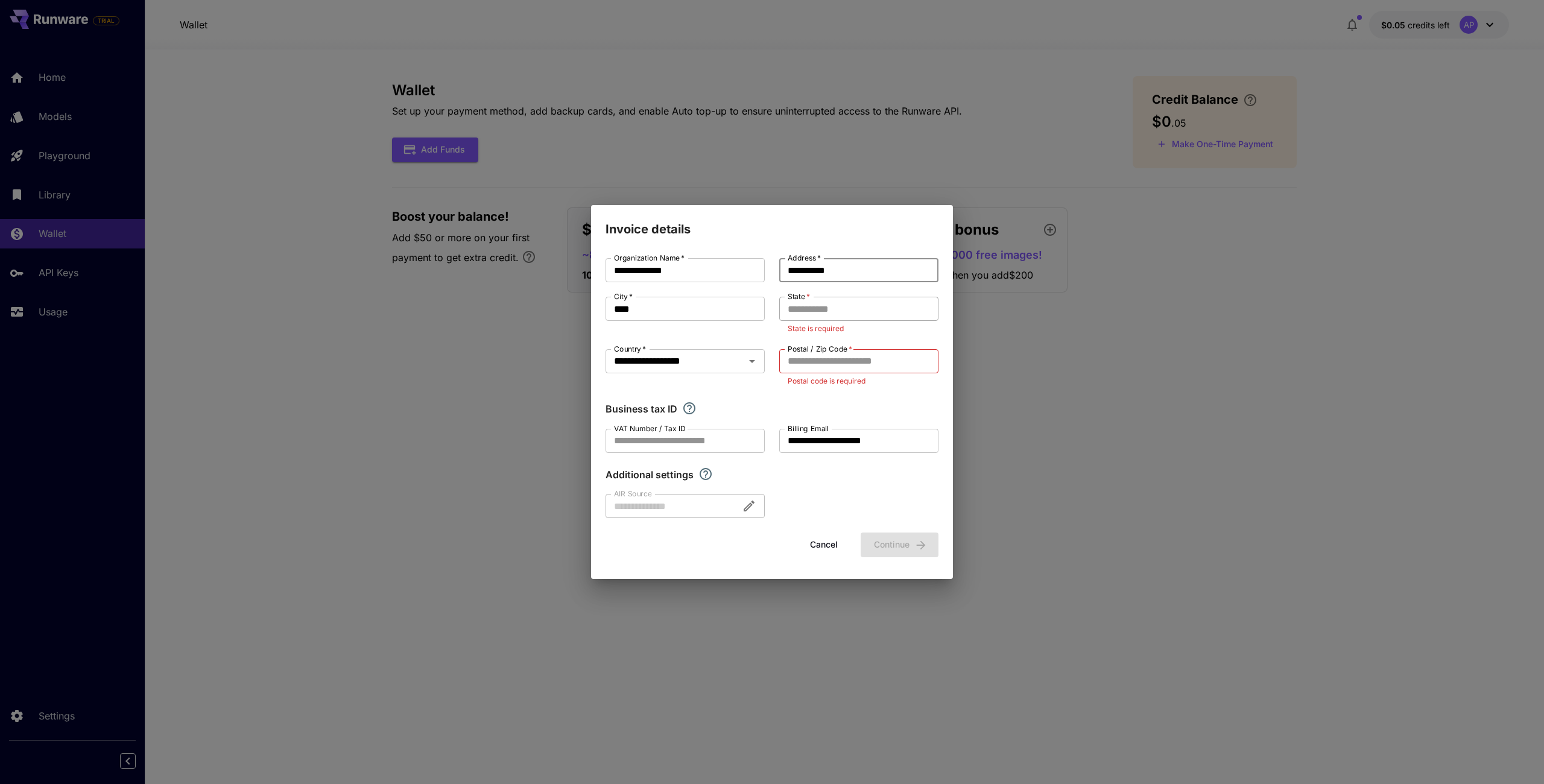
type input "**********"
click at [865, 306] on input "State   *" at bounding box center [859, 309] width 160 height 24
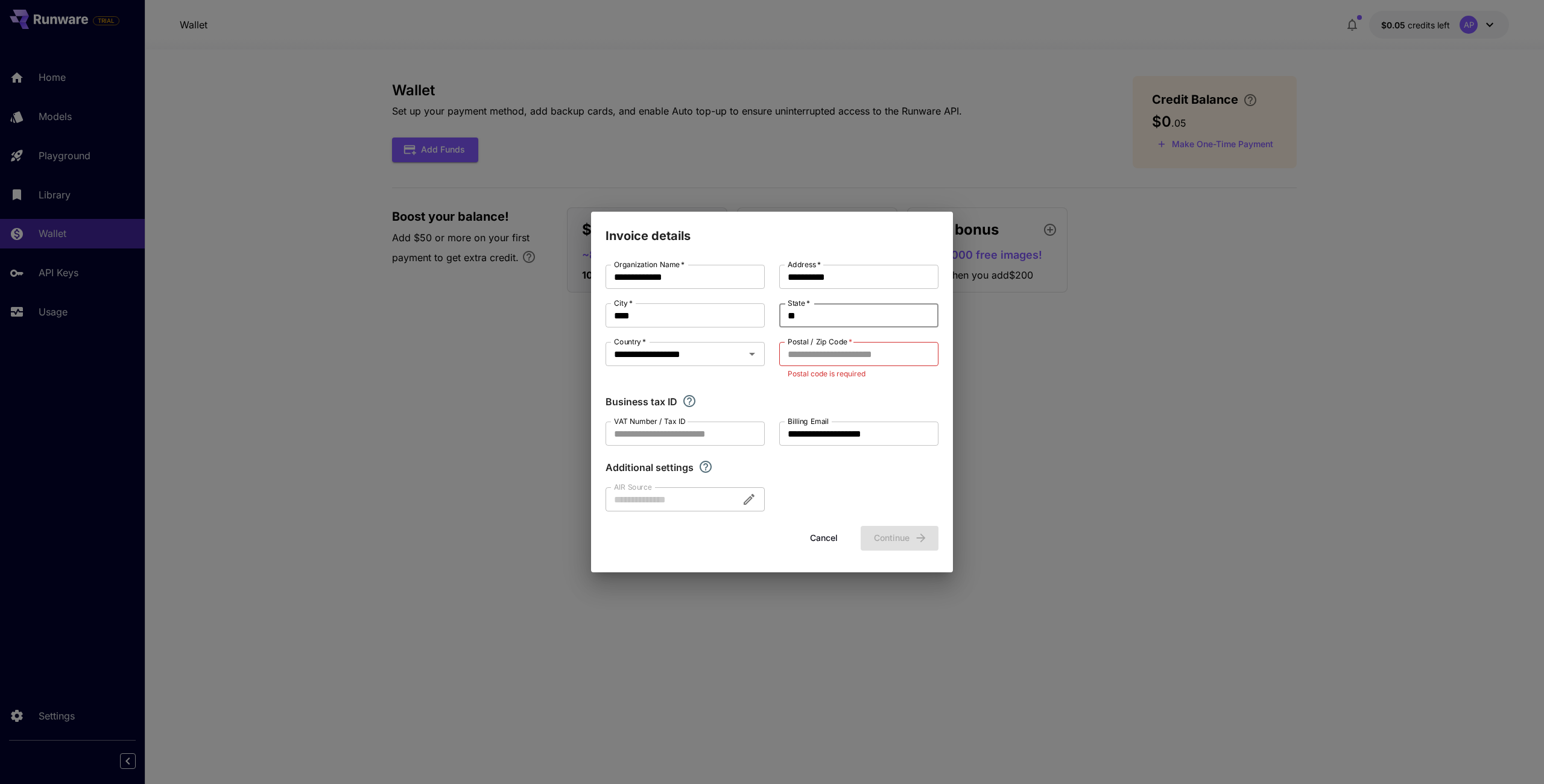
type input "*"
type input "**"
click at [854, 349] on input "Postal / Zip Code   *" at bounding box center [859, 354] width 160 height 24
type input "*"
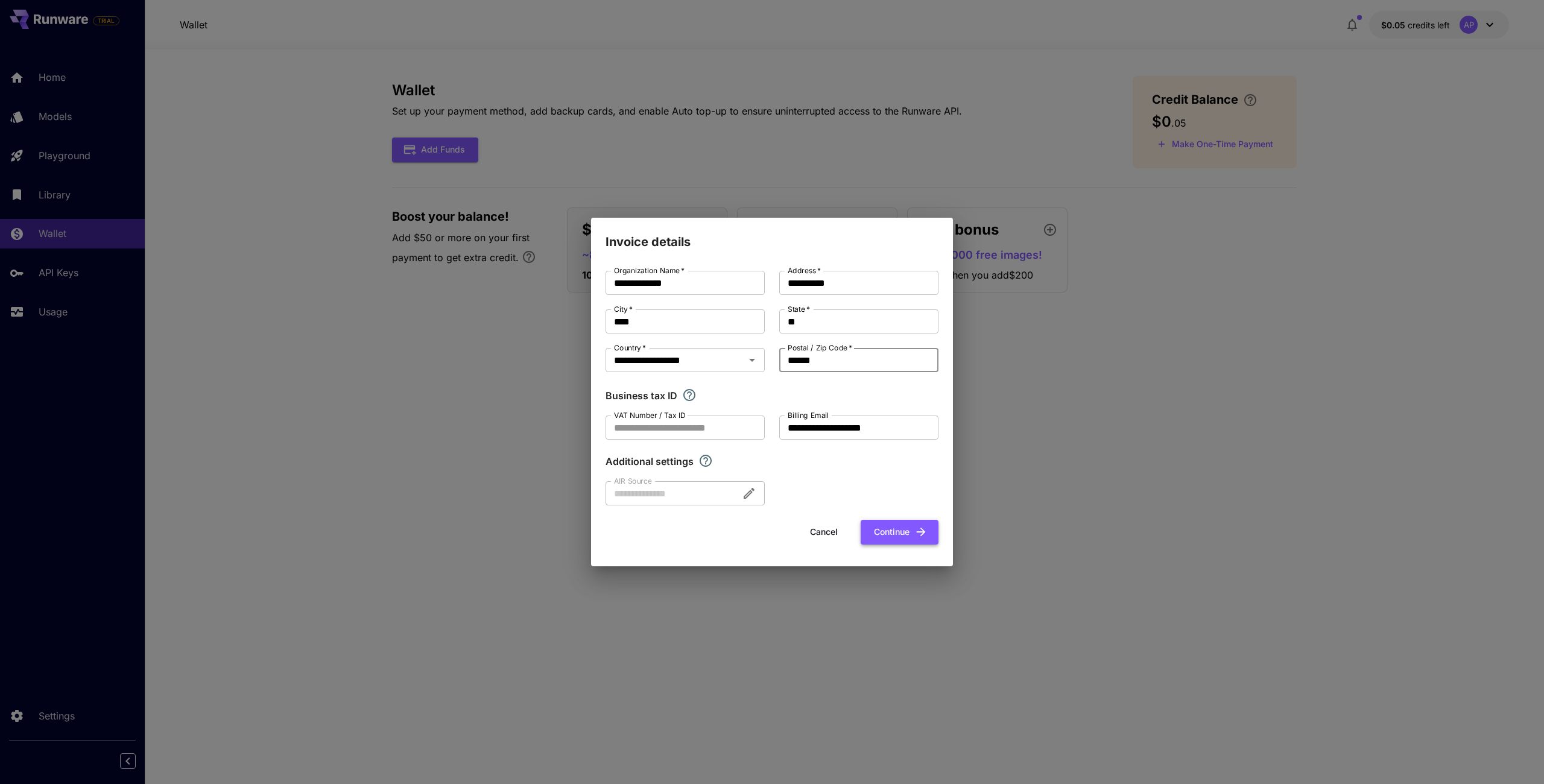
type input "******"
click at [907, 528] on button "Continue" at bounding box center [900, 532] width 78 height 25
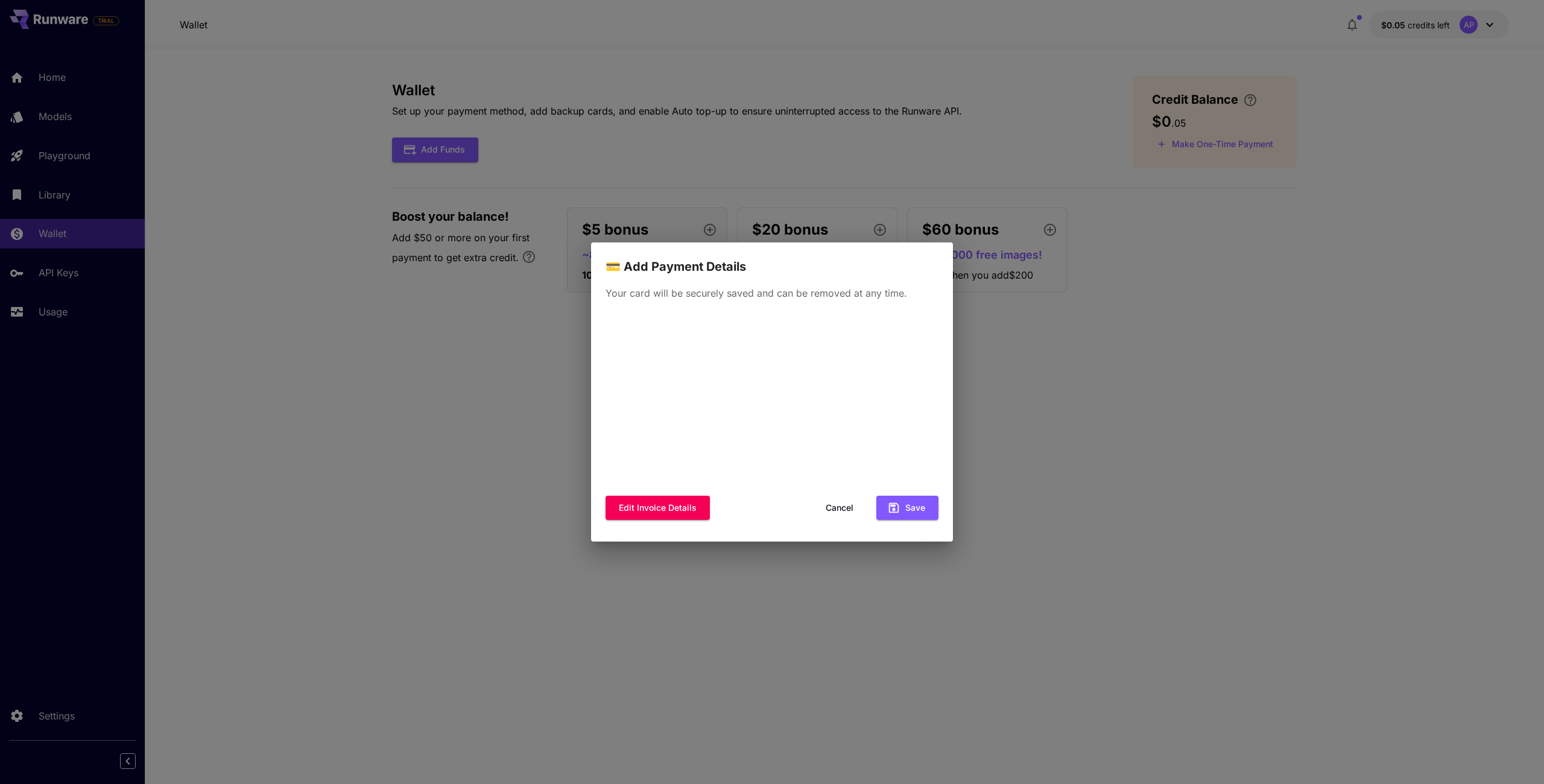
click at [1077, 359] on div "💳 Add Payment Details Your card will be securely saved and can be removed at an…" at bounding box center [772, 392] width 1544 height 784
drag, startPoint x: 829, startPoint y: 510, endPoint x: 867, endPoint y: 505, distance: 38.3
click at [830, 510] on button "Cancel" at bounding box center [839, 508] width 54 height 25
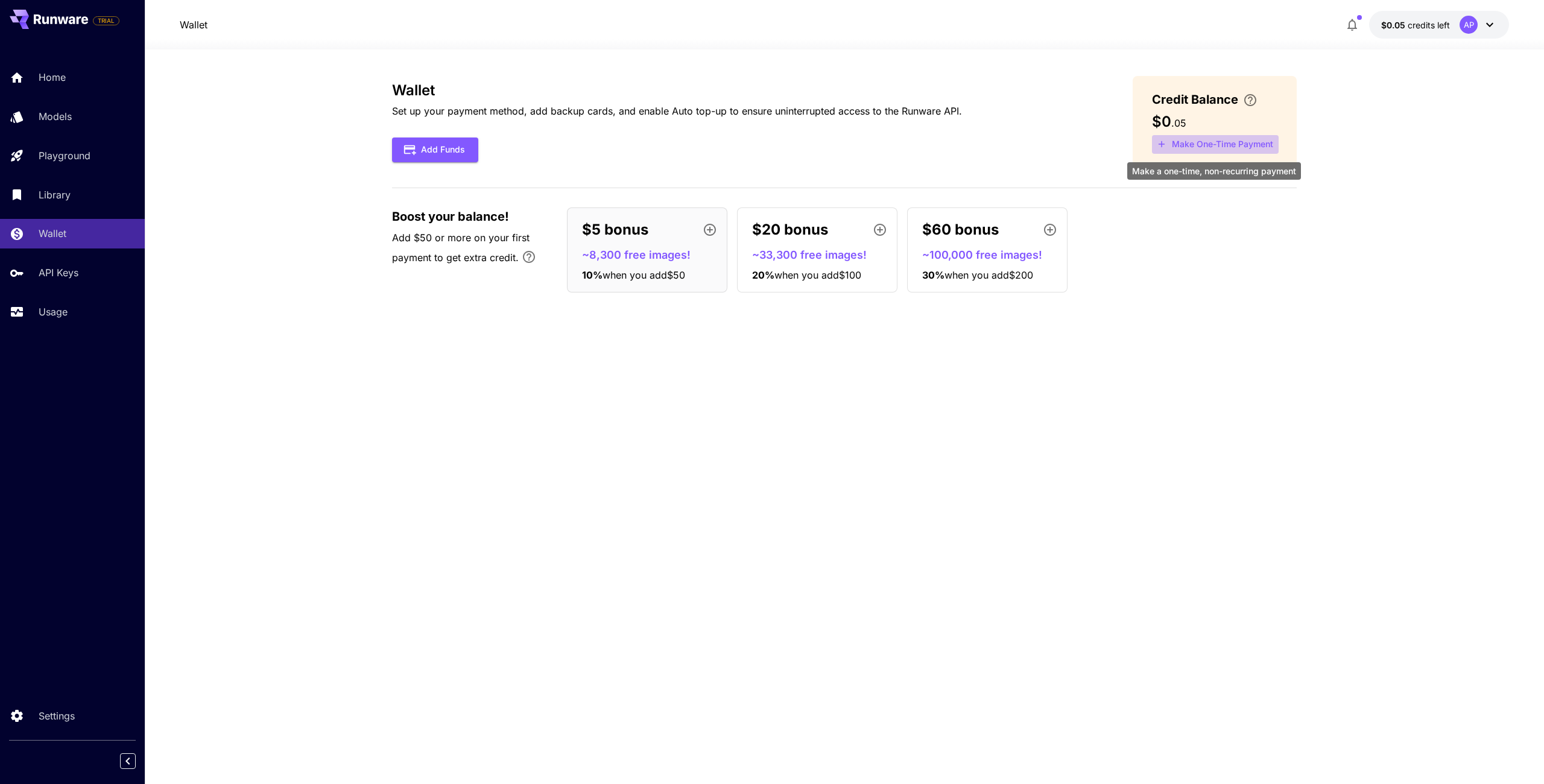
click at [1234, 144] on button "Make One-Time Payment" at bounding box center [1215, 145] width 127 height 19
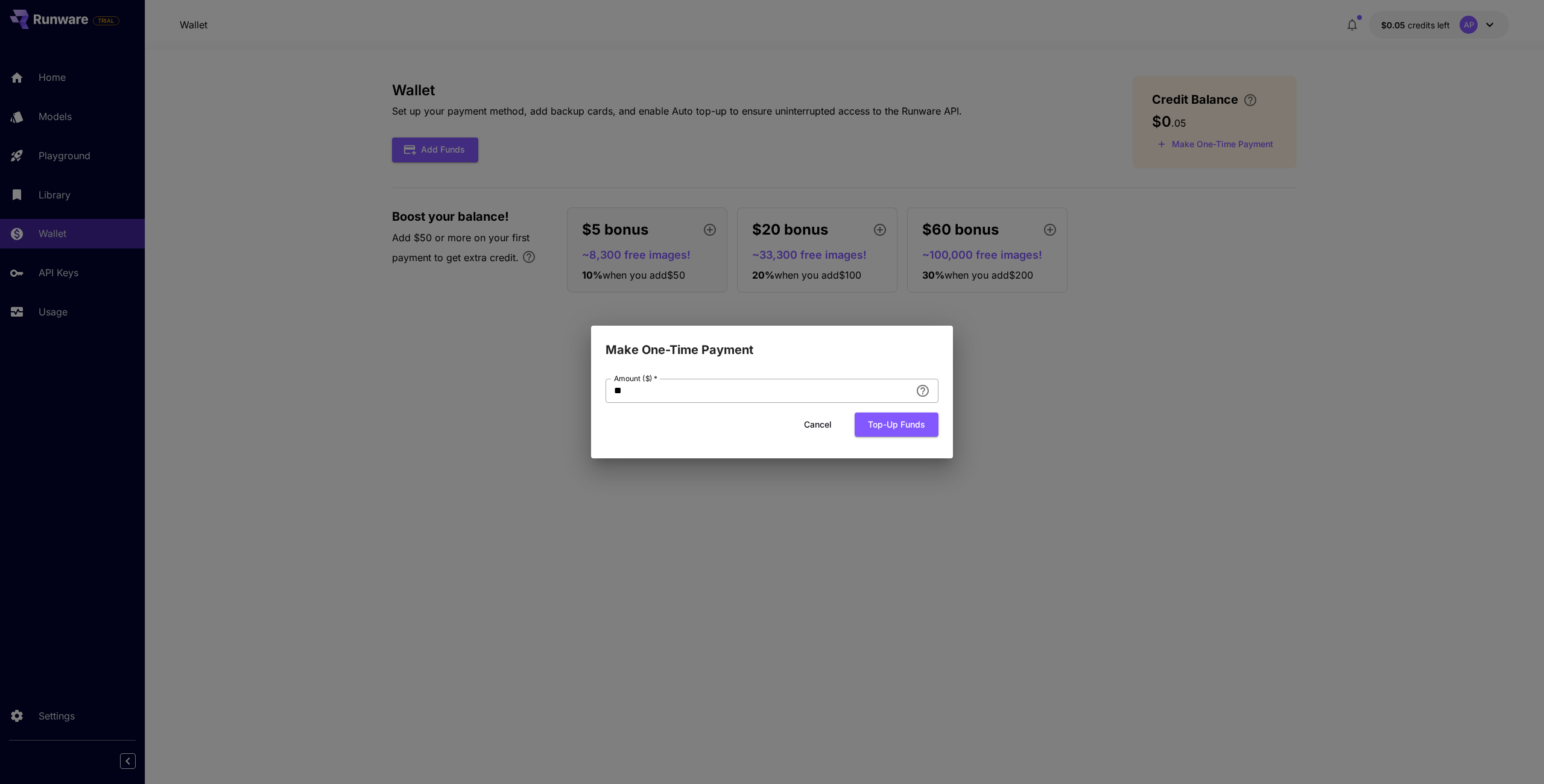
click at [648, 395] on input "**" at bounding box center [758, 391] width 305 height 24
drag, startPoint x: 768, startPoint y: 390, endPoint x: 599, endPoint y: 392, distance: 169.0
click at [599, 392] on div "Amount ($)   * ** Amount ($)   * Cancel Top-up funds" at bounding box center [772, 409] width 362 height 100
type input "*"
click at [903, 431] on button "Top-up funds" at bounding box center [897, 425] width 84 height 25
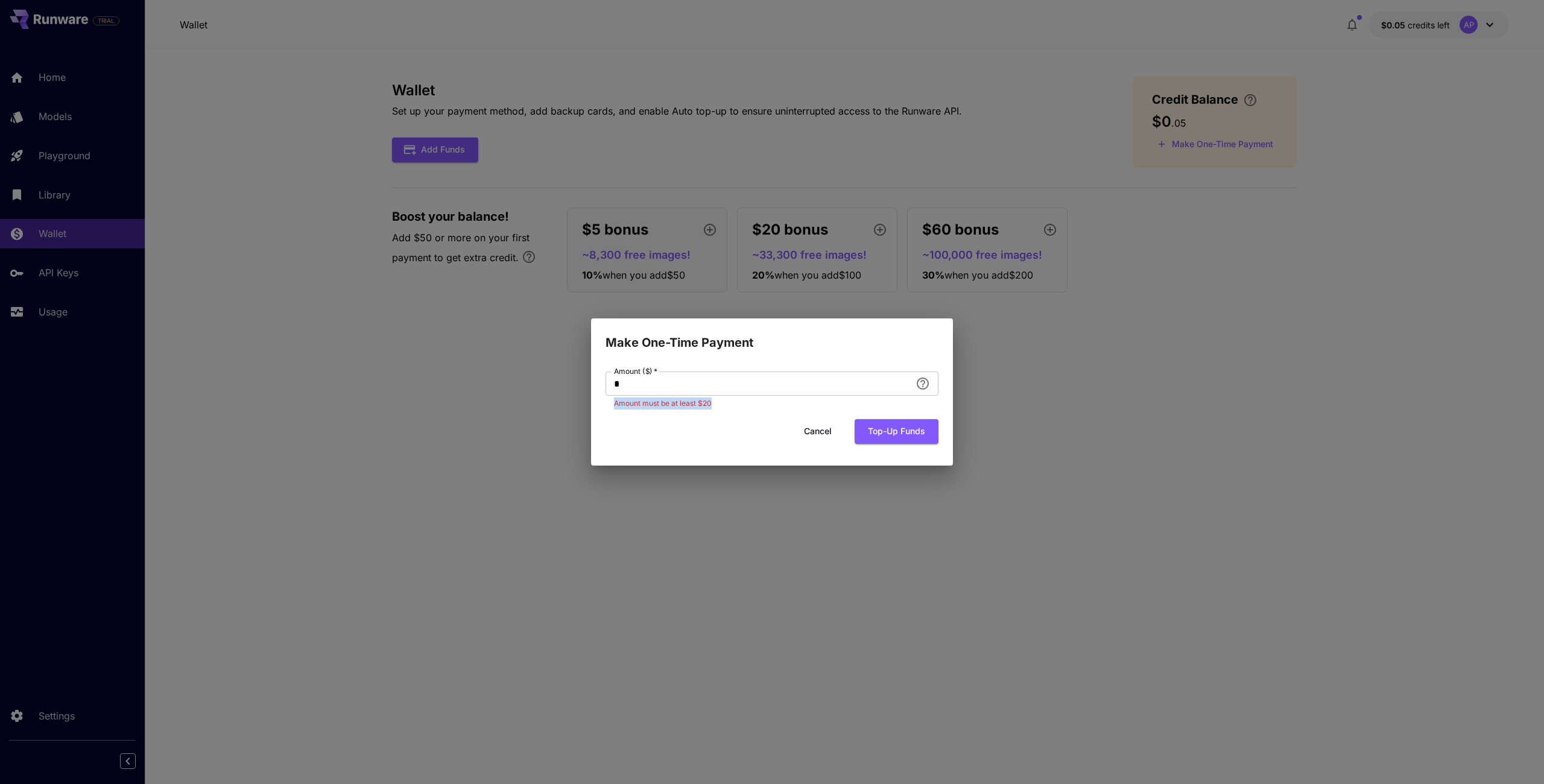
drag, startPoint x: 715, startPoint y: 406, endPoint x: 614, endPoint y: 406, distance: 101.0
click at [614, 406] on p "Amount must be at least $20" at bounding box center [772, 403] width 317 height 12
drag, startPoint x: 626, startPoint y: 423, endPoint x: 622, endPoint y: 414, distance: 9.8
click at [626, 423] on div "Cancel Top-up funds" at bounding box center [772, 431] width 333 height 25
drag, startPoint x: 615, startPoint y: 403, endPoint x: 781, endPoint y: 397, distance: 166.1
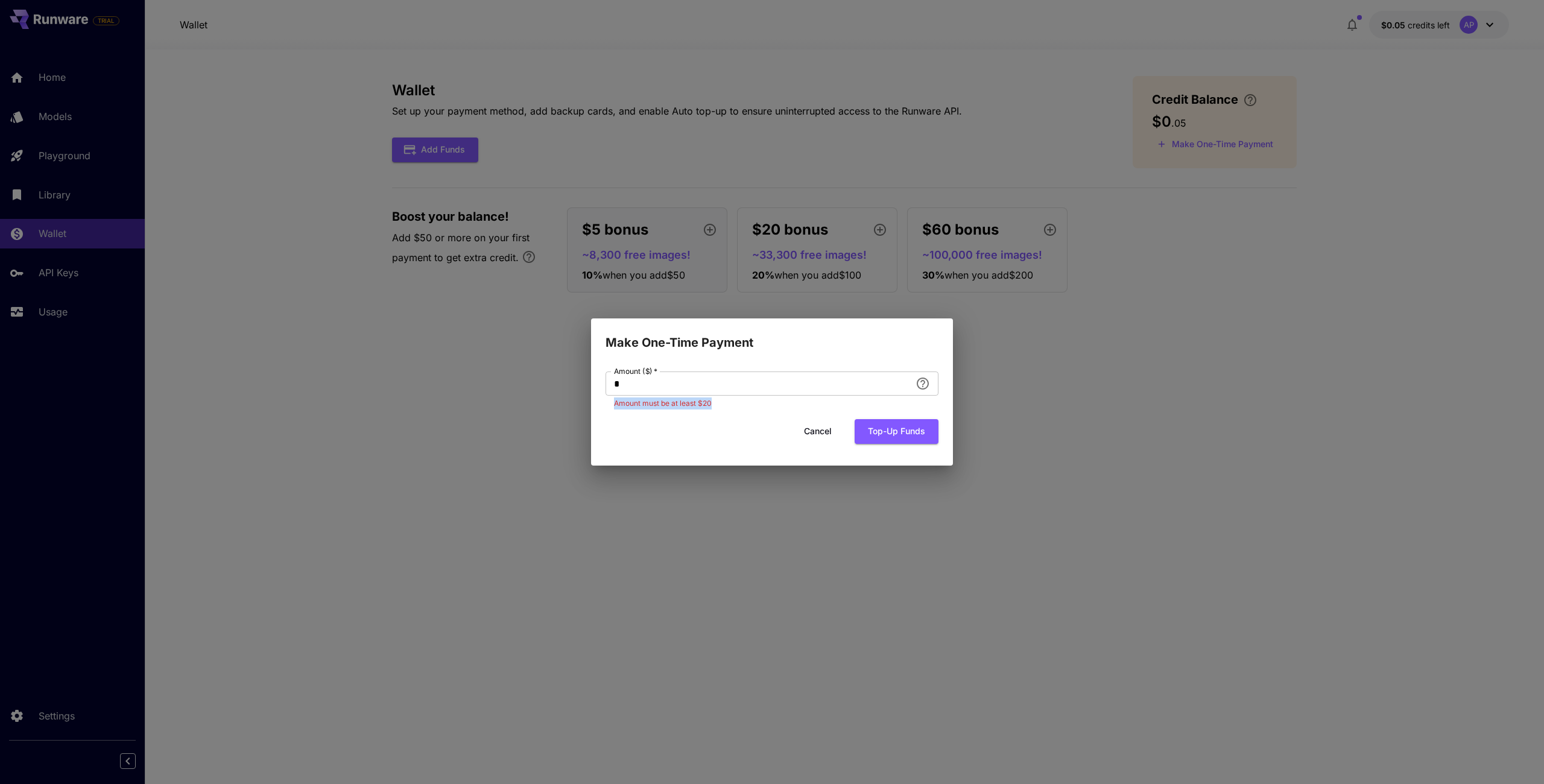
click at [740, 399] on p "Amount must be at least $20" at bounding box center [772, 403] width 317 height 12
click at [1111, 395] on div "Make One-Time Payment Amount ($)   * * Amount ($)   * Amount must be at least $…" at bounding box center [772, 392] width 1544 height 784
click at [820, 430] on button "Cancel" at bounding box center [817, 431] width 54 height 25
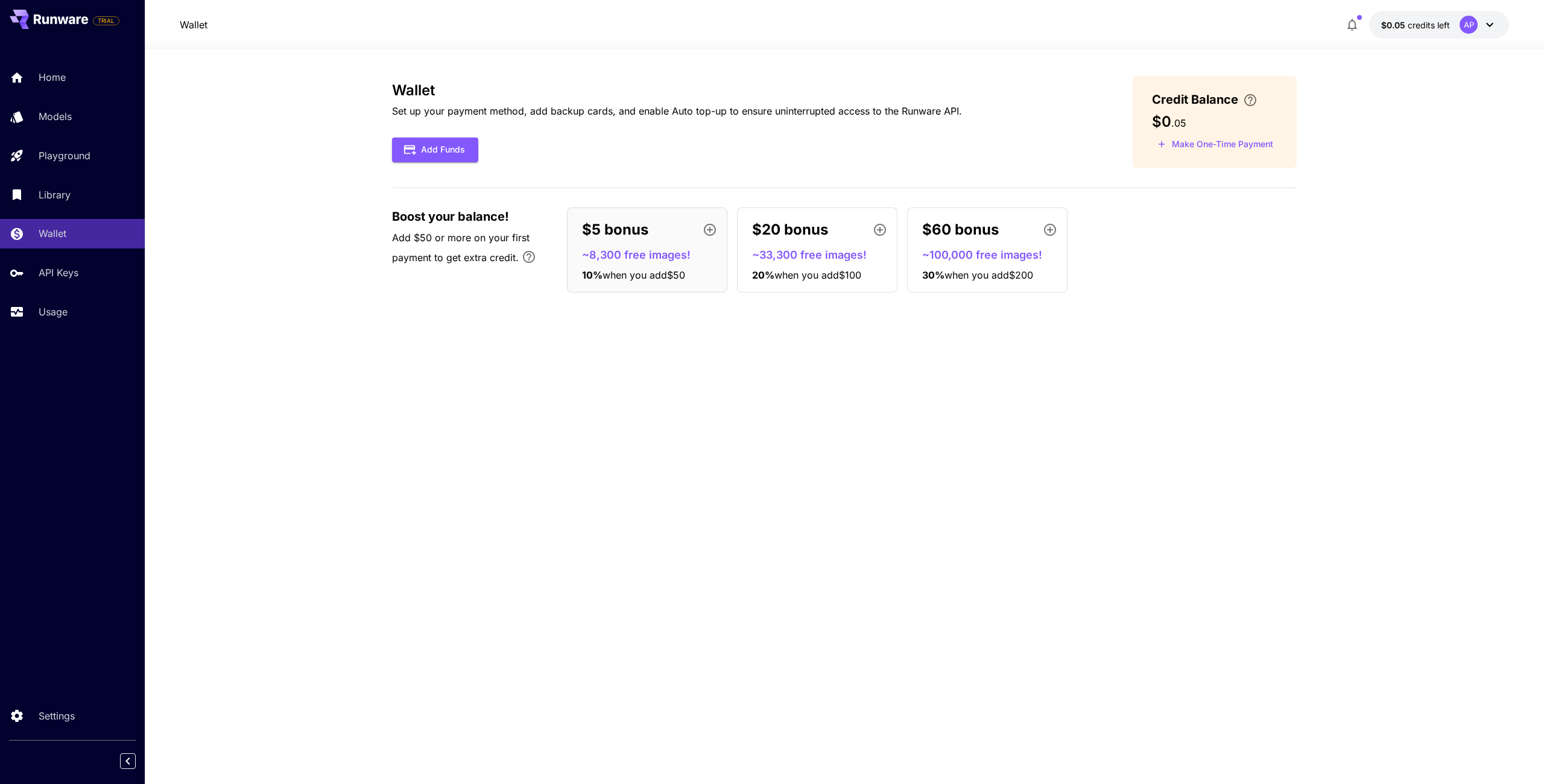
click at [702, 450] on div "Wallet Set up your payment method, add backup cards, and enable Auto top-up to …" at bounding box center [844, 417] width 905 height 682
click at [60, 72] on p "Home" at bounding box center [55, 77] width 27 height 15
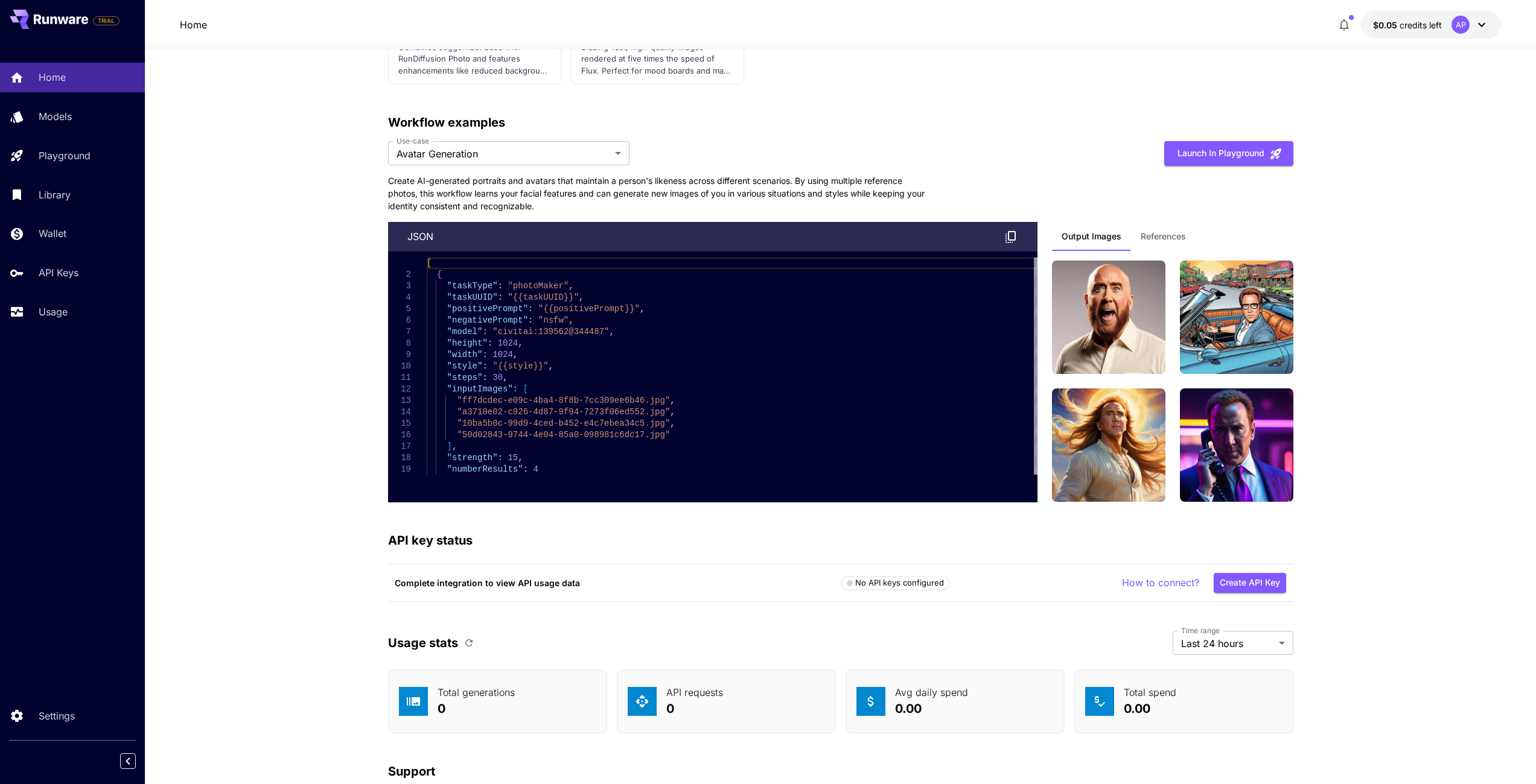
scroll to position [3016, 0]
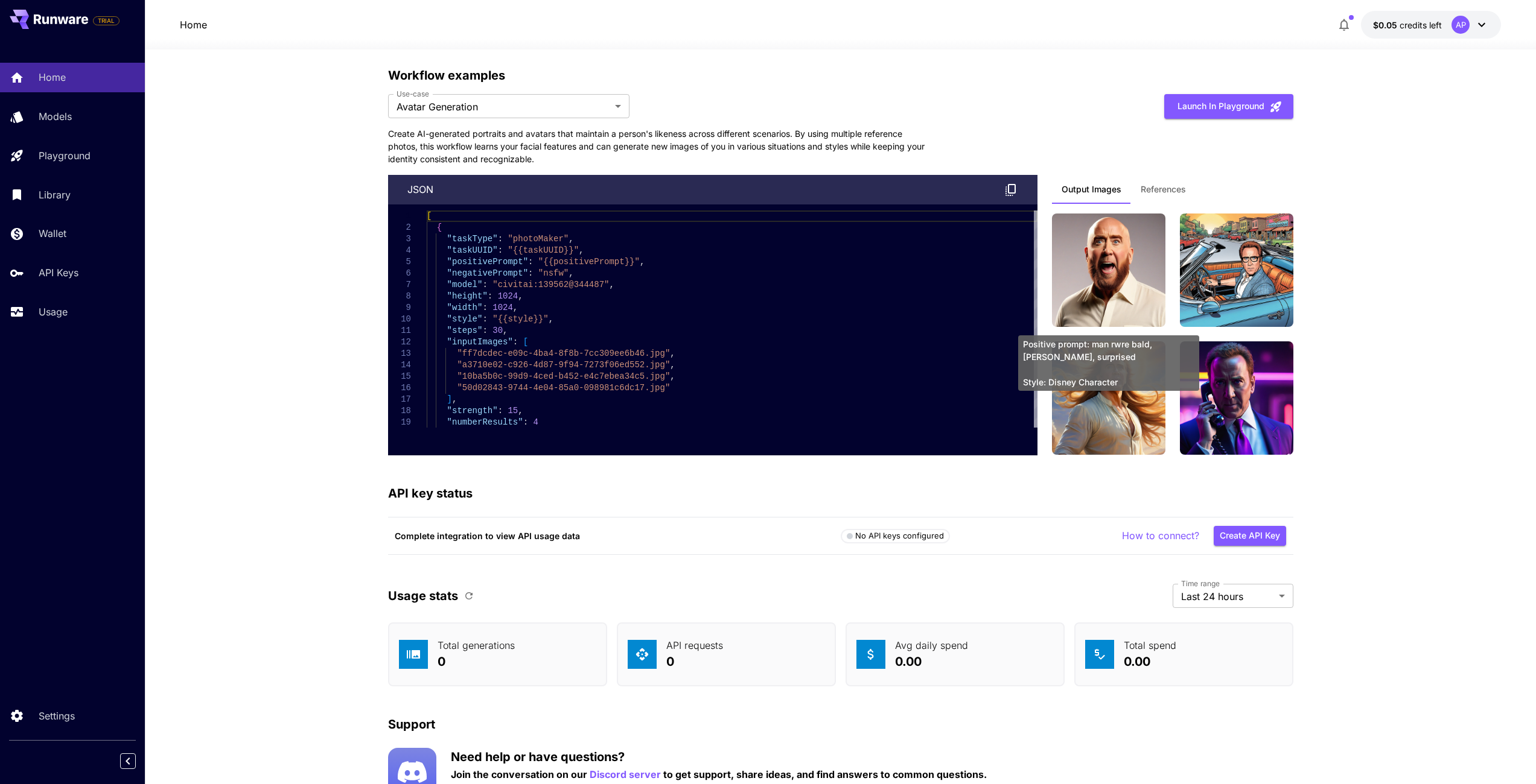
click at [1144, 320] on img at bounding box center [1109, 270] width 113 height 113
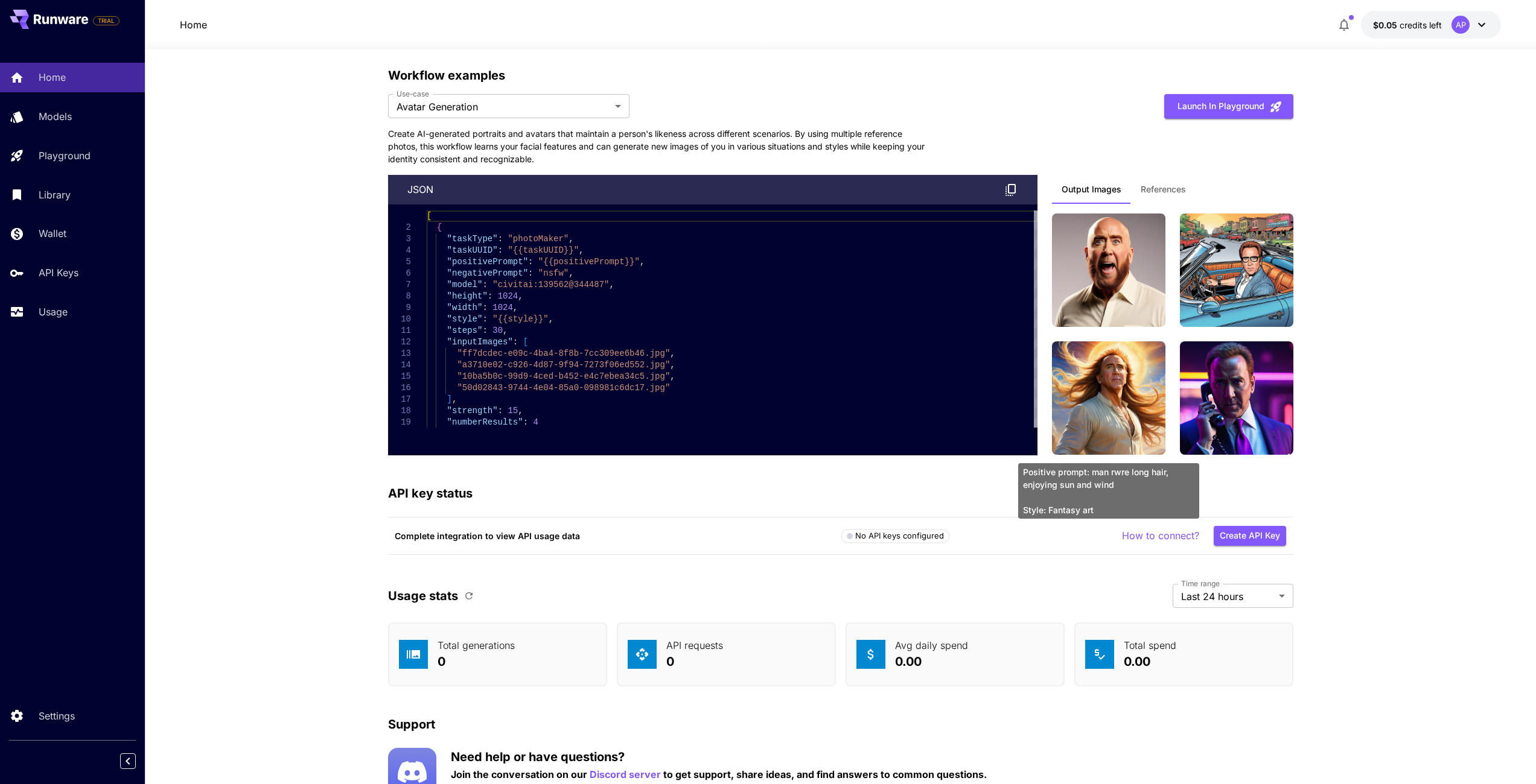
click at [1121, 407] on img at bounding box center [1109, 398] width 113 height 113
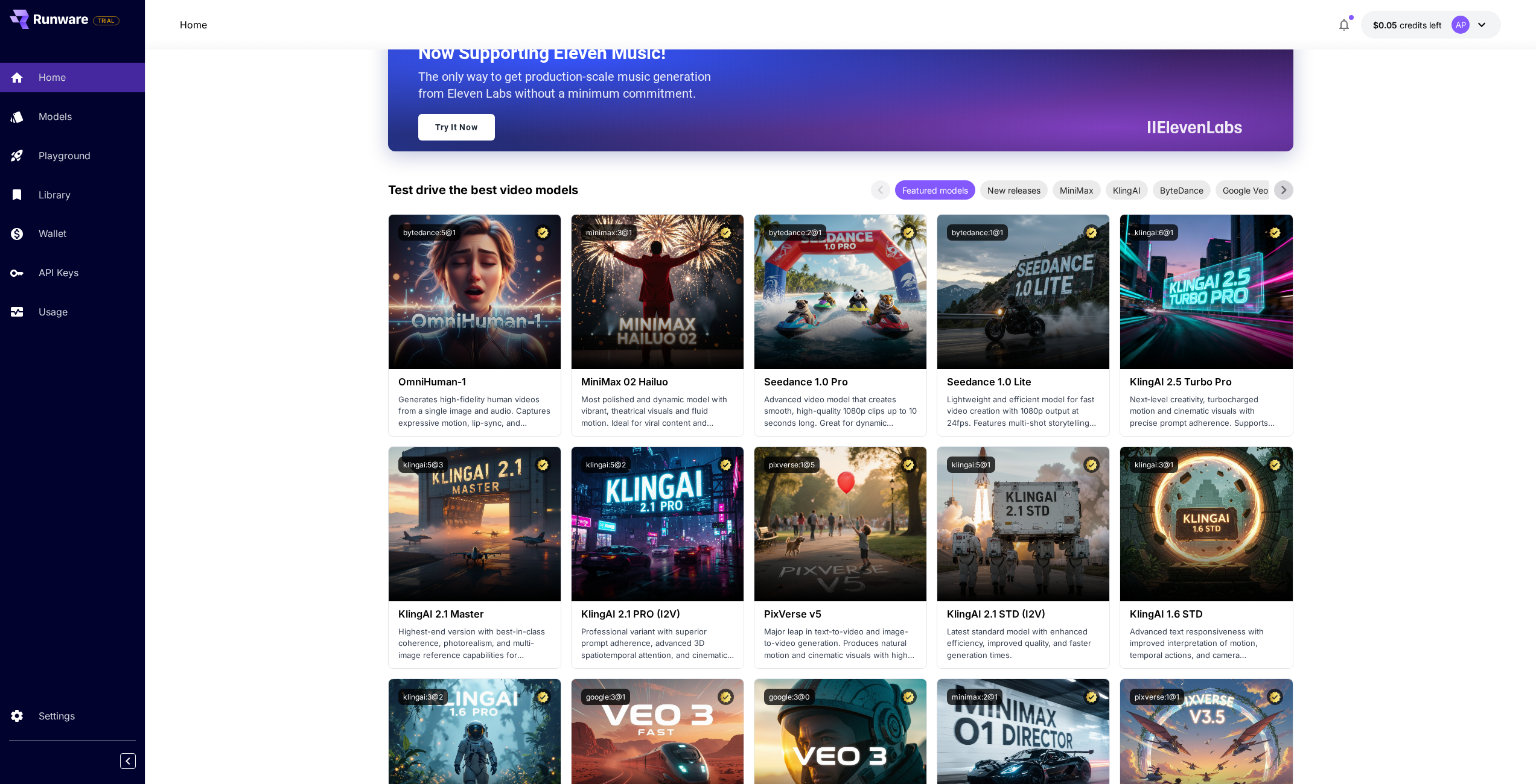
scroll to position [0, 0]
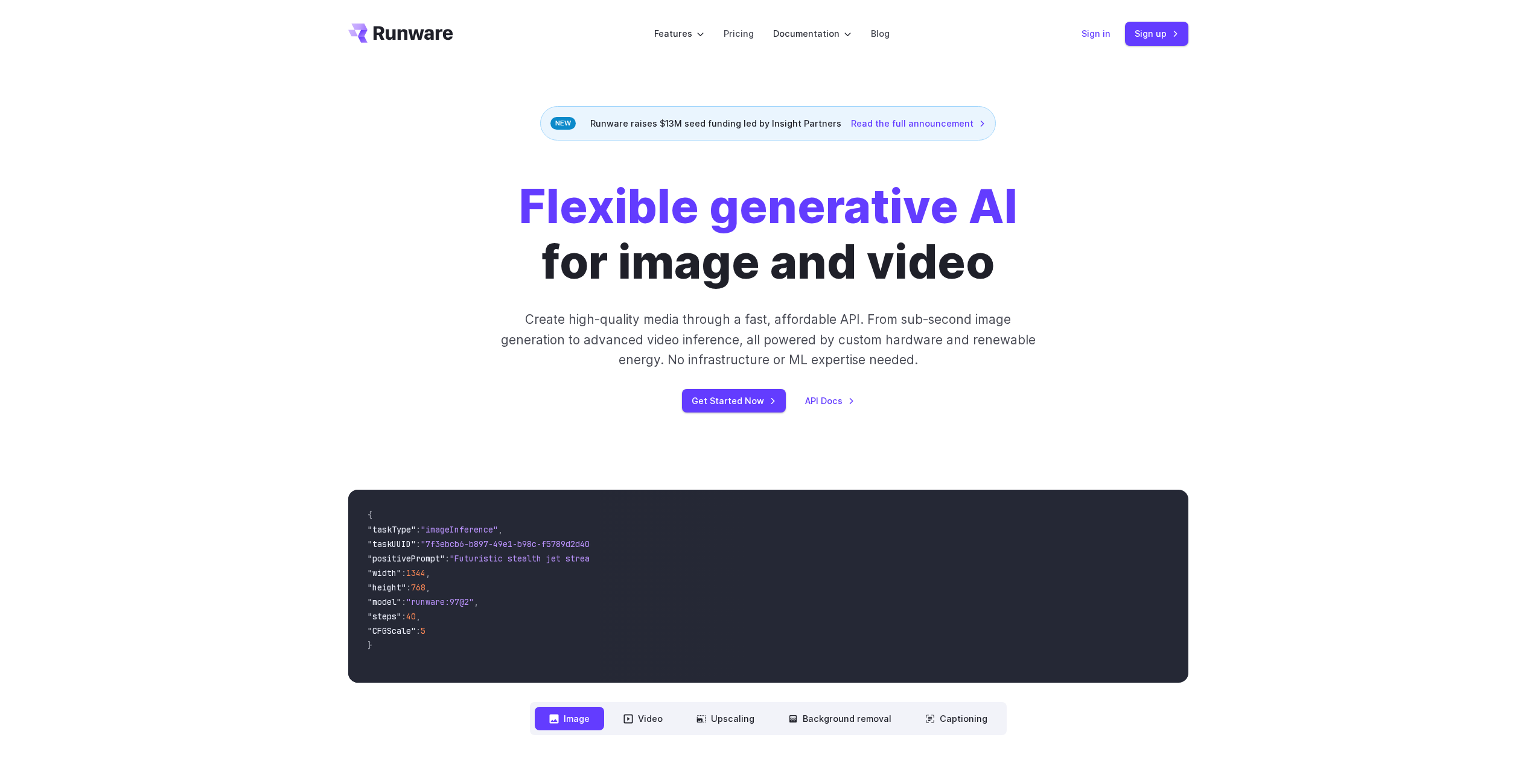
click at [1098, 35] on link "Sign in" at bounding box center [1096, 33] width 29 height 14
